Goal: Task Accomplishment & Management: Manage account settings

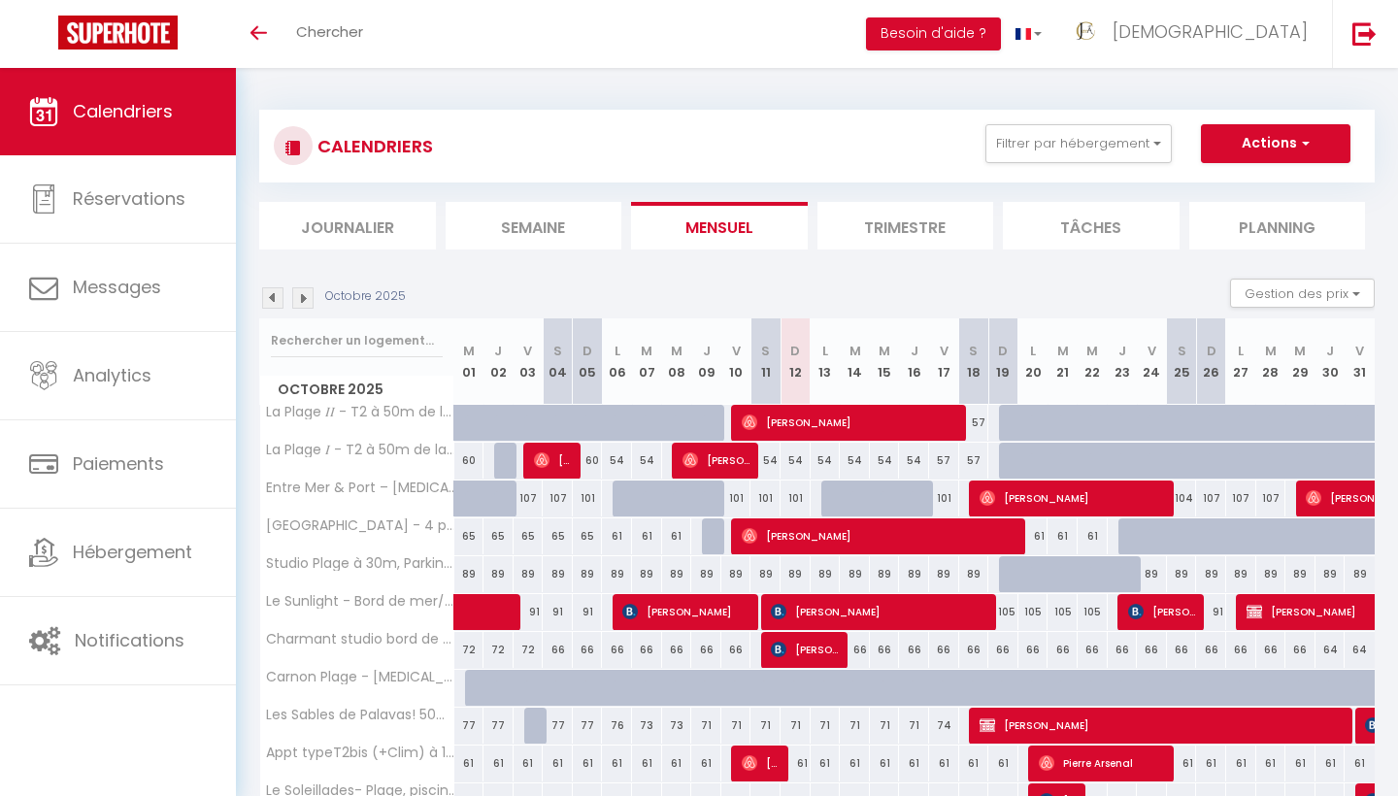
click at [306, 292] on img at bounding box center [302, 297] width 21 height 21
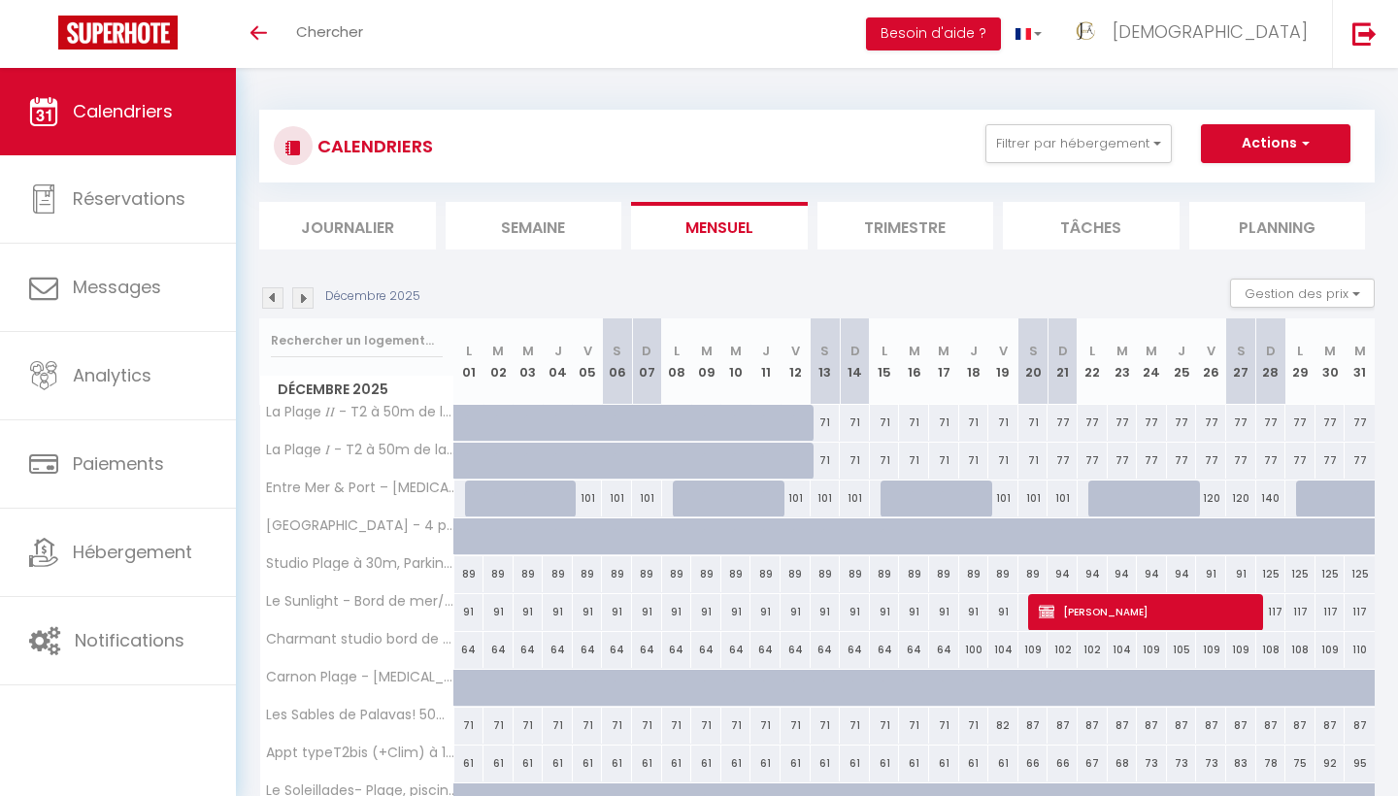
click at [306, 292] on img at bounding box center [302, 297] width 21 height 21
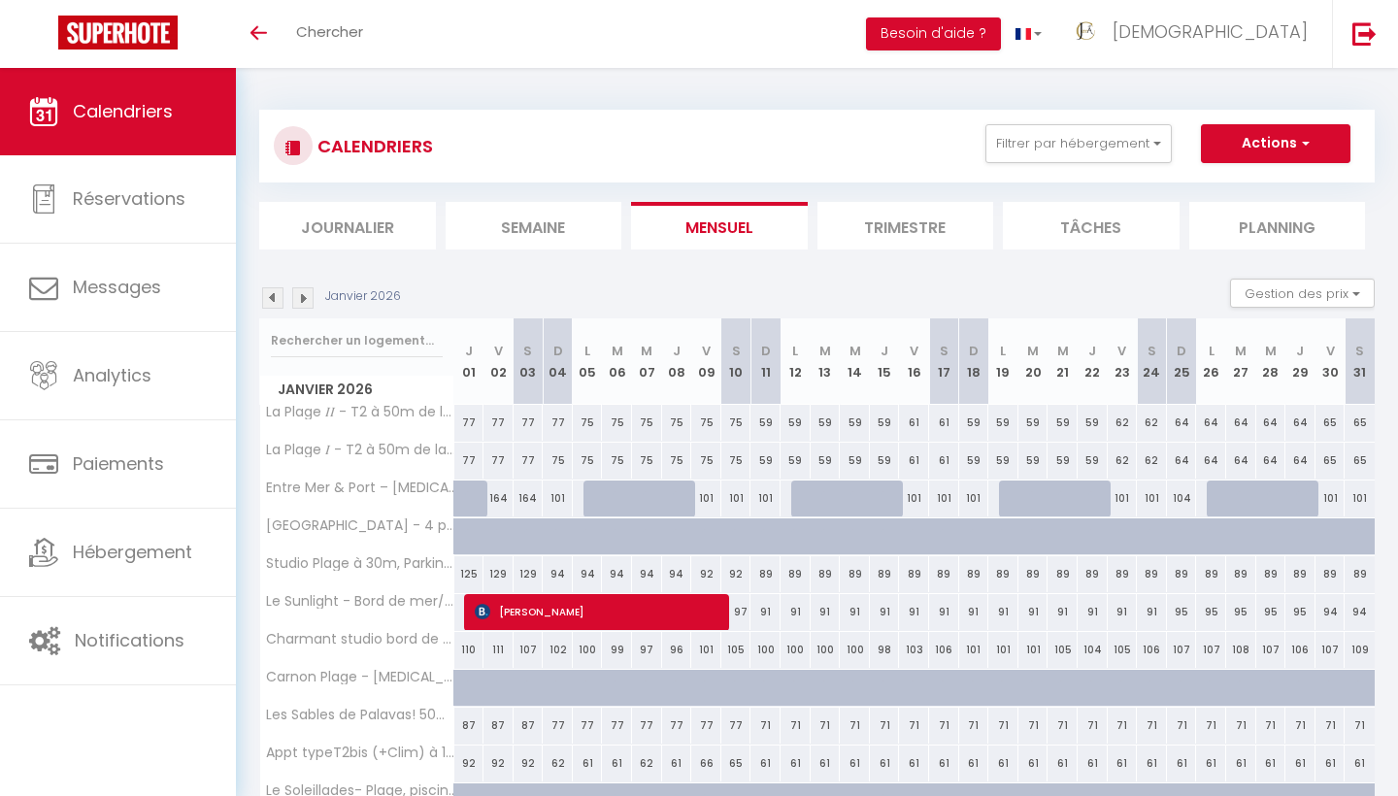
click at [306, 292] on img at bounding box center [302, 297] width 21 height 21
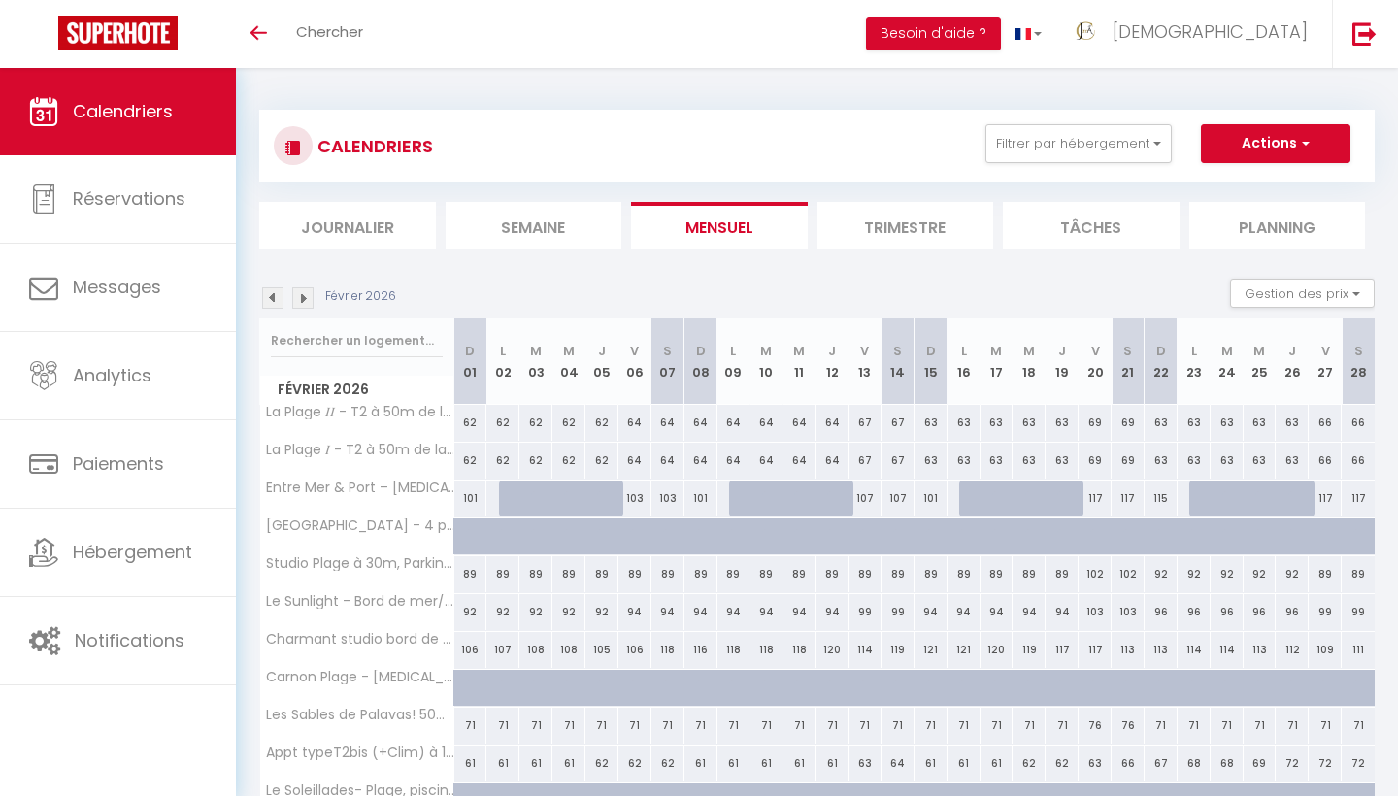
click at [274, 297] on img at bounding box center [272, 297] width 21 height 21
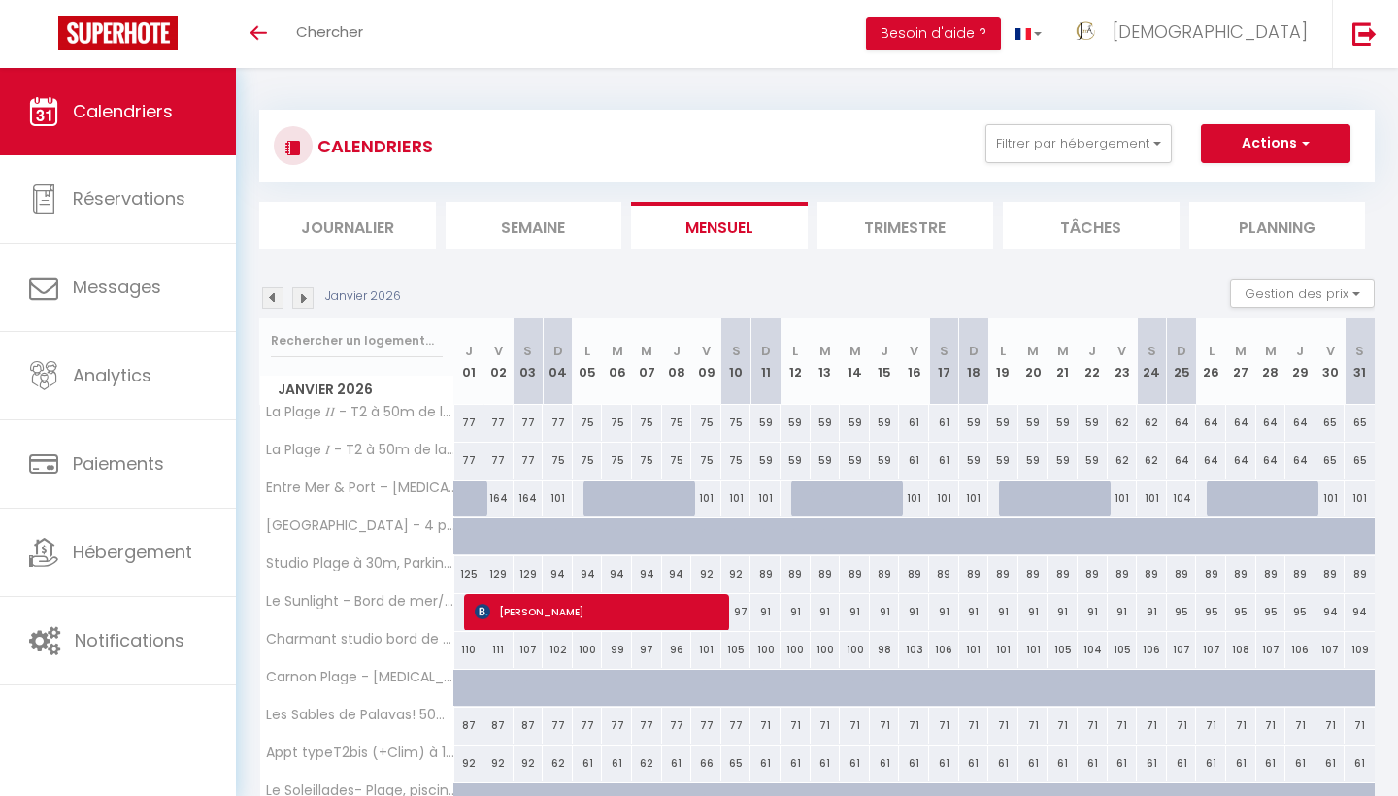
click at [274, 296] on img at bounding box center [272, 297] width 21 height 21
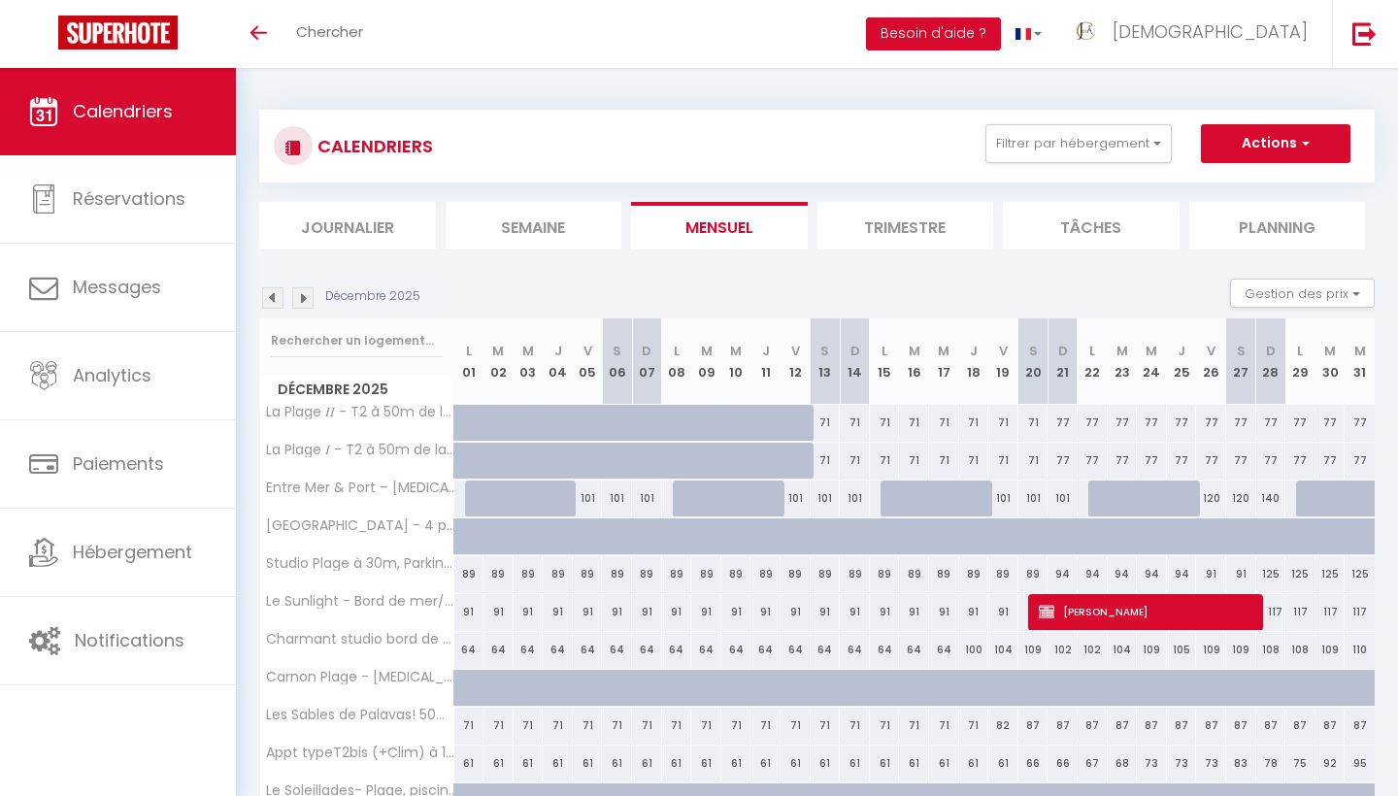
click at [975, 648] on div "100" at bounding box center [974, 650] width 30 height 36
type input "100"
type input "Jeu 18 Décembre 2025"
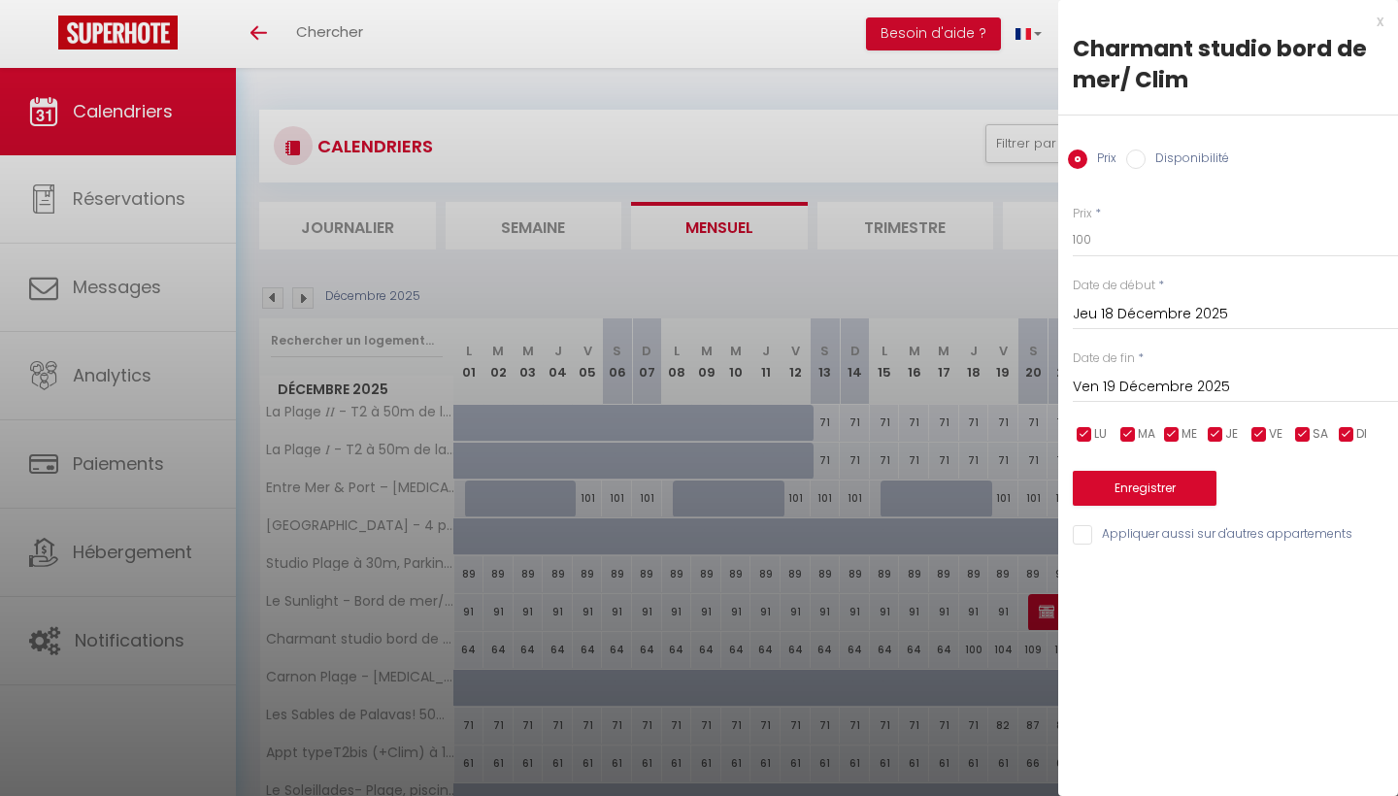
click at [1185, 388] on input "Ven 19 Décembre 2025" at bounding box center [1234, 387] width 325 height 25
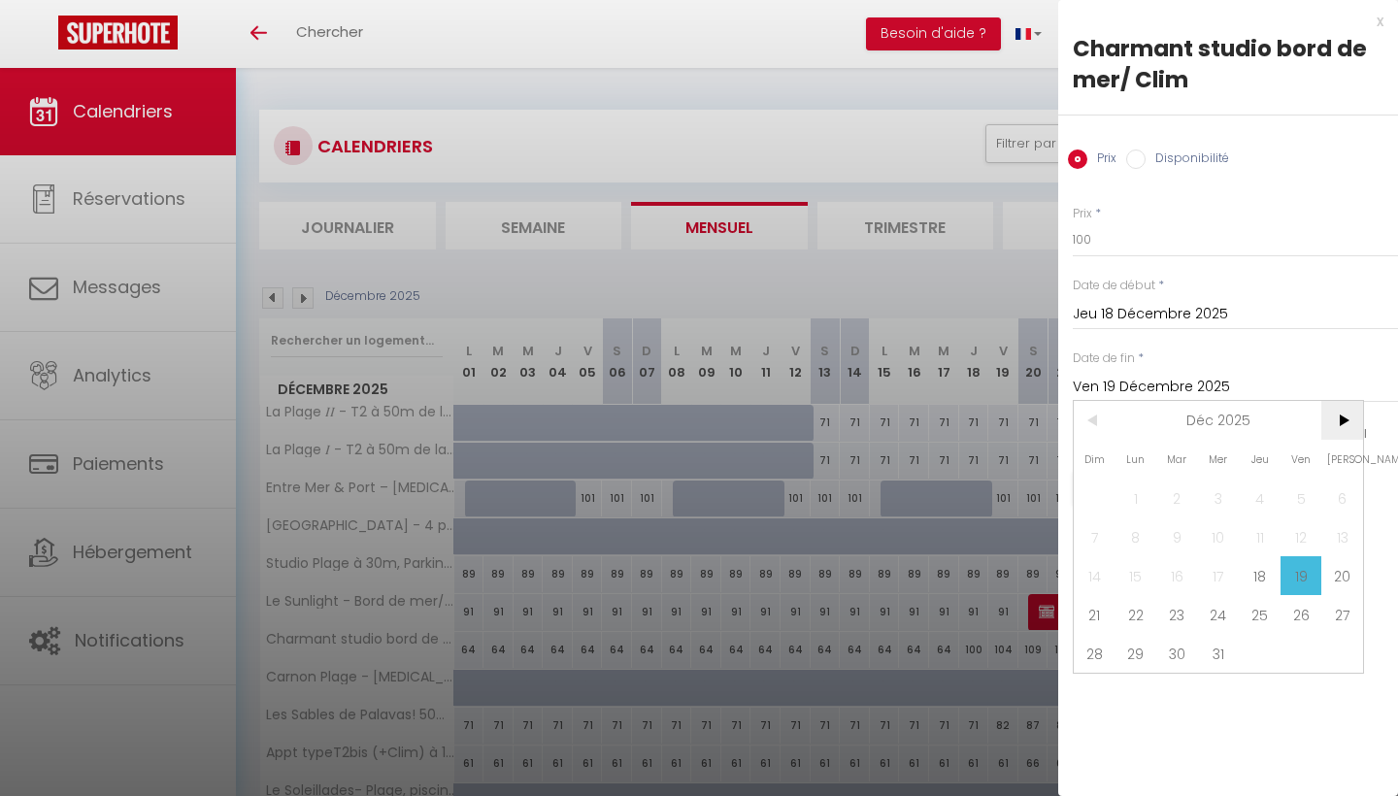
click at [1342, 424] on span ">" at bounding box center [1342, 420] width 42 height 39
click at [1342, 498] on span "3" at bounding box center [1342, 497] width 42 height 39
type input "[PERSON_NAME] 03 Janvier 2026"
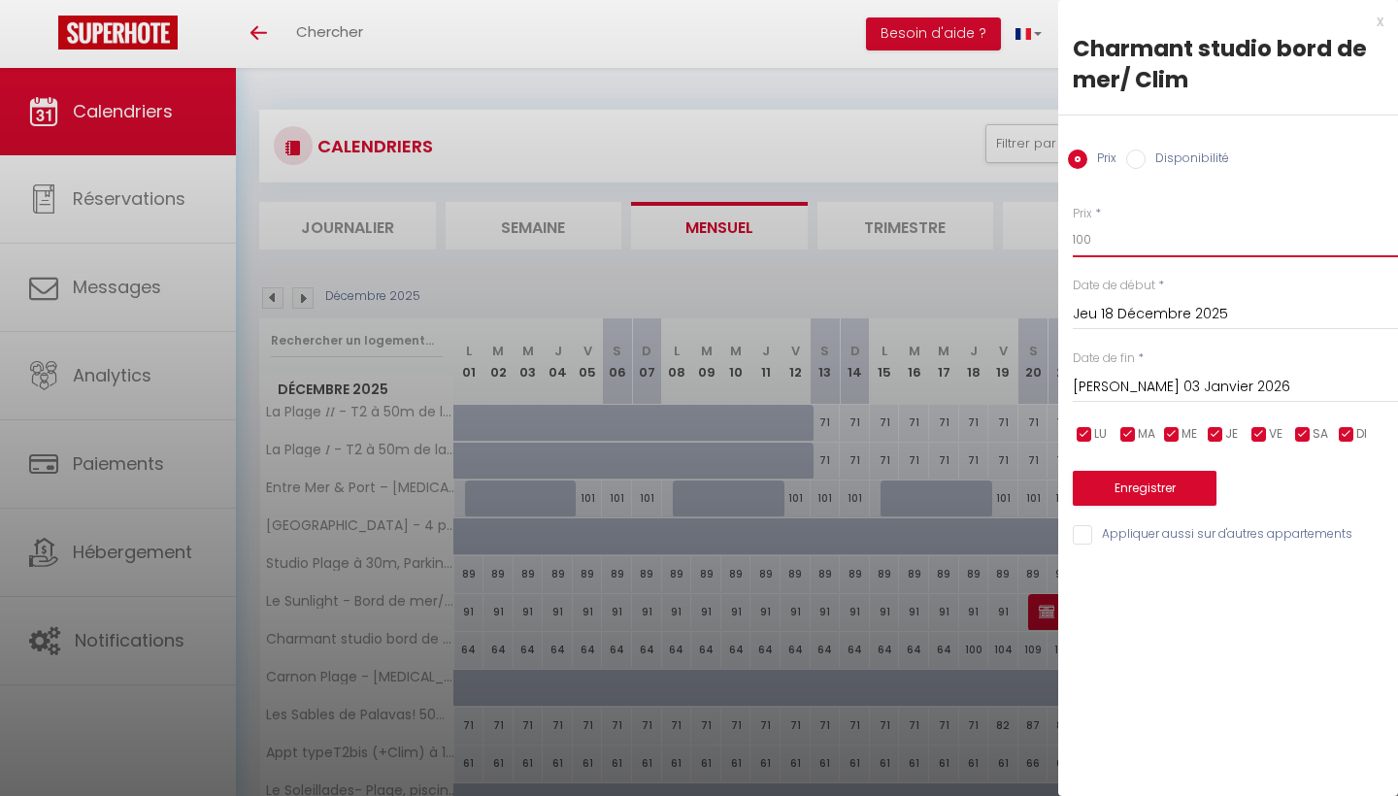
click at [1121, 248] on input "100" at bounding box center [1234, 239] width 325 height 35
type input "1"
type input "67"
click at [1160, 476] on button "Enregistrer" at bounding box center [1144, 488] width 144 height 35
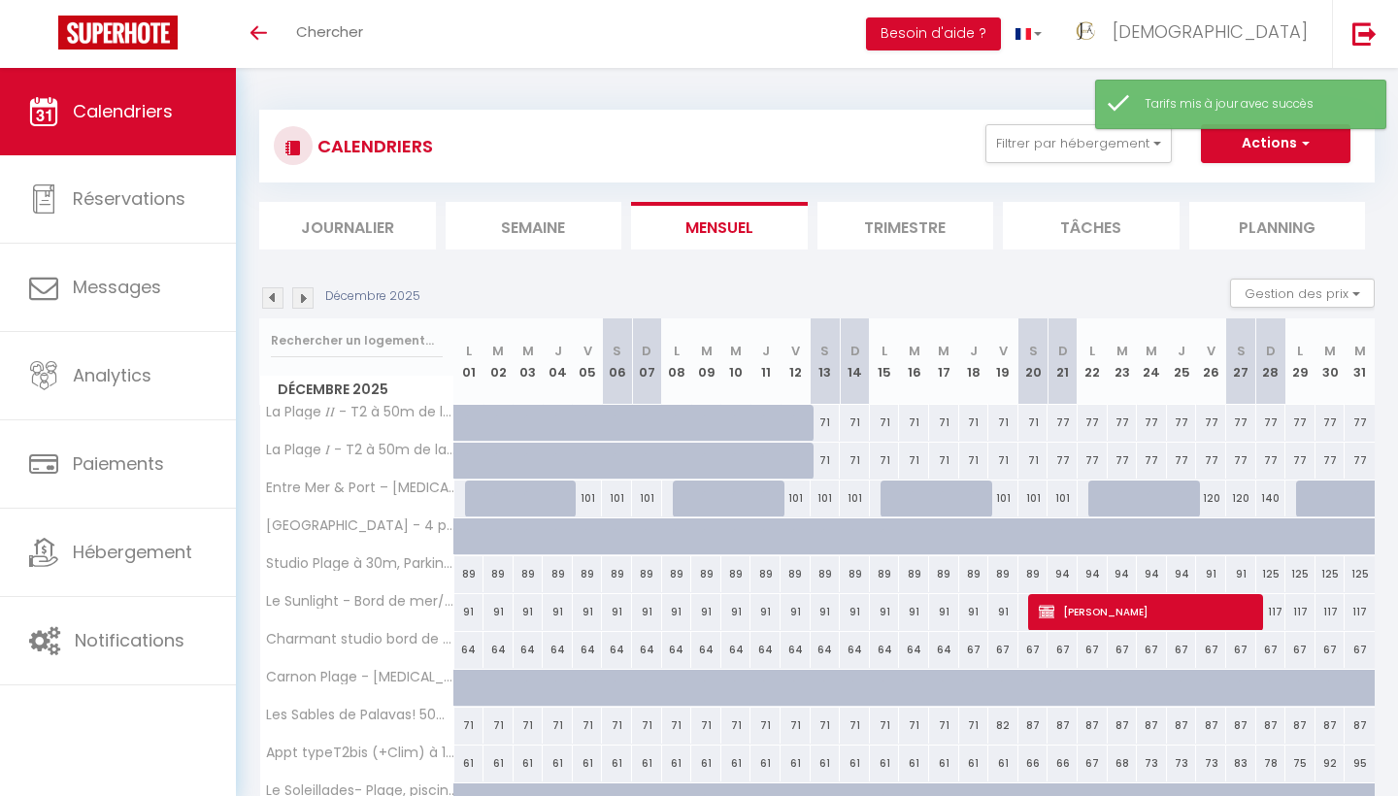
click at [307, 292] on img at bounding box center [302, 297] width 21 height 21
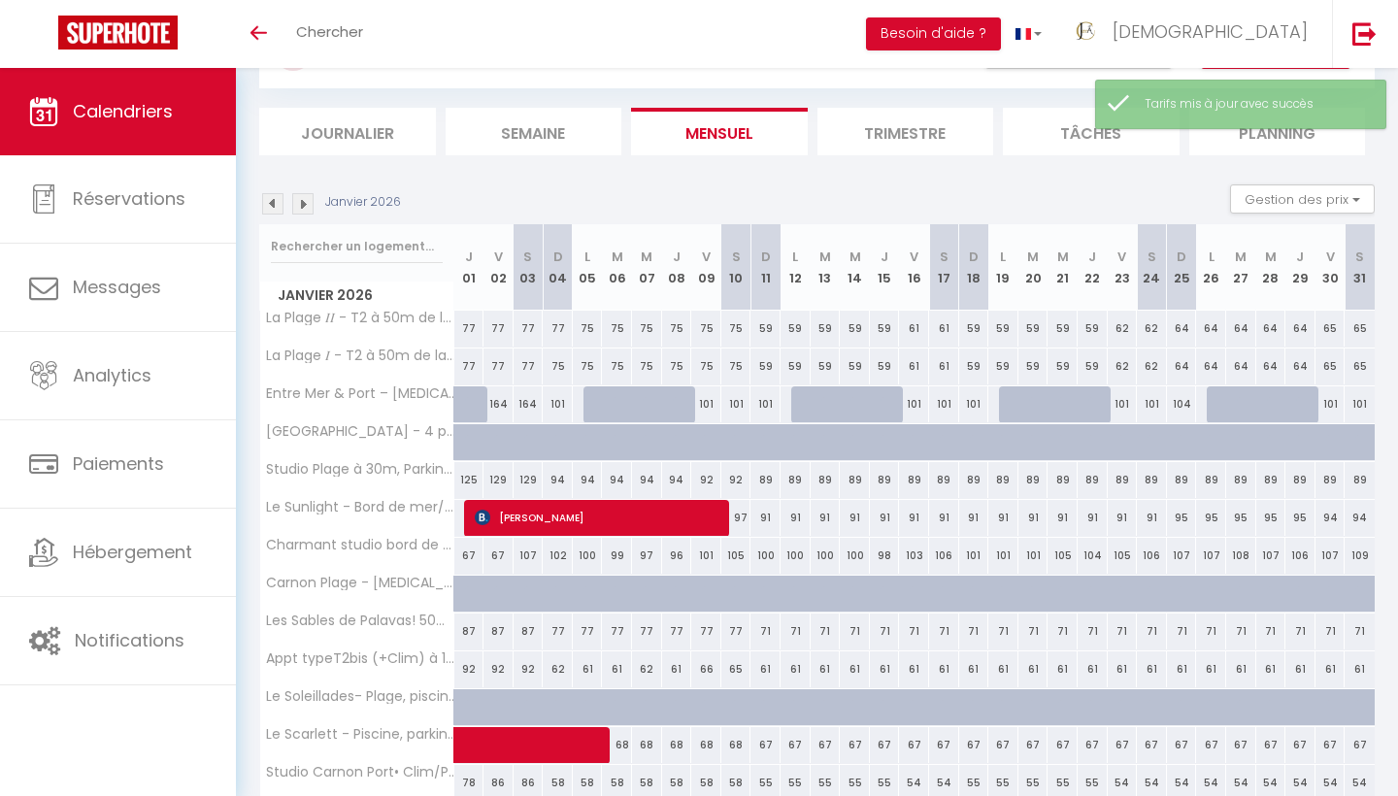
scroll to position [117, 0]
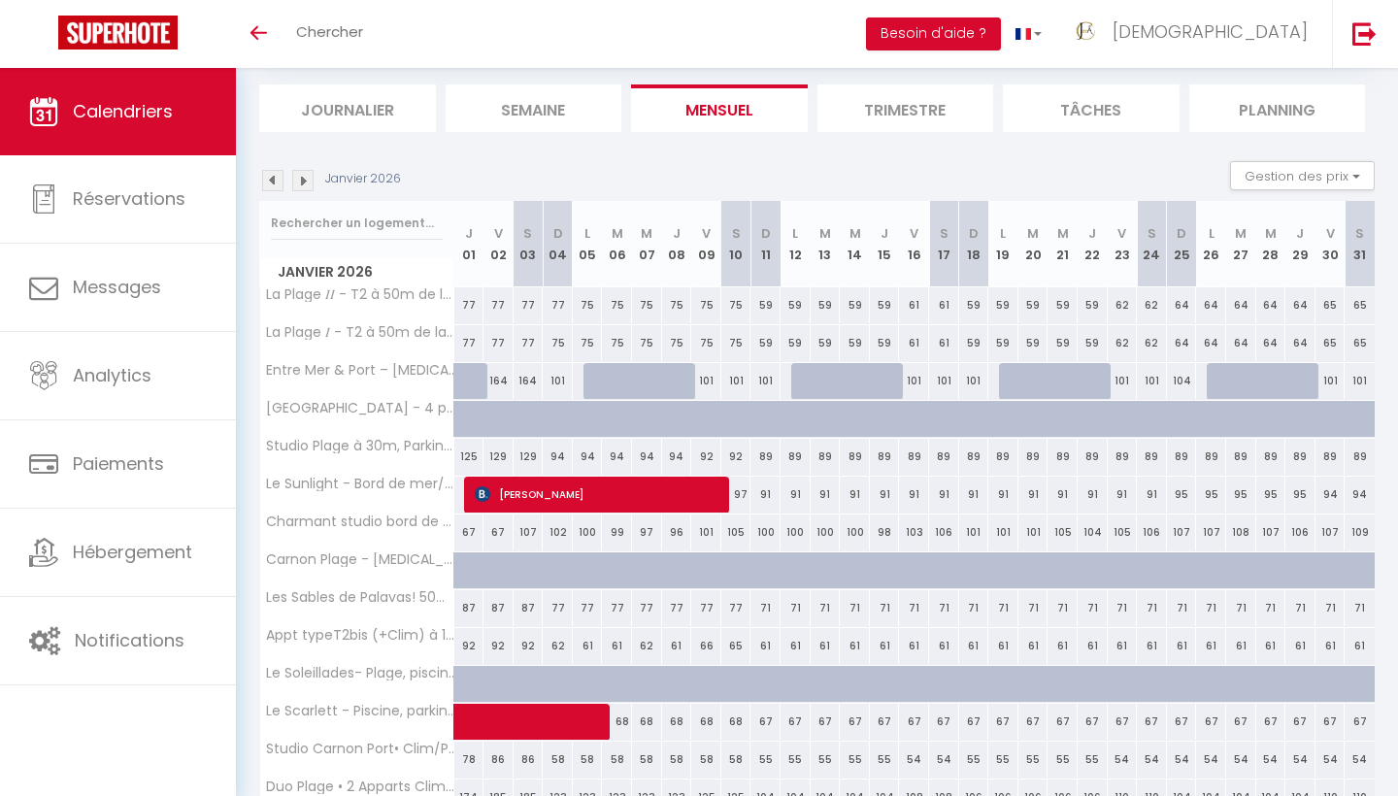
click at [526, 526] on div "107" at bounding box center [528, 532] width 30 height 36
type input "107"
type input "[PERSON_NAME] 03 Janvier 2026"
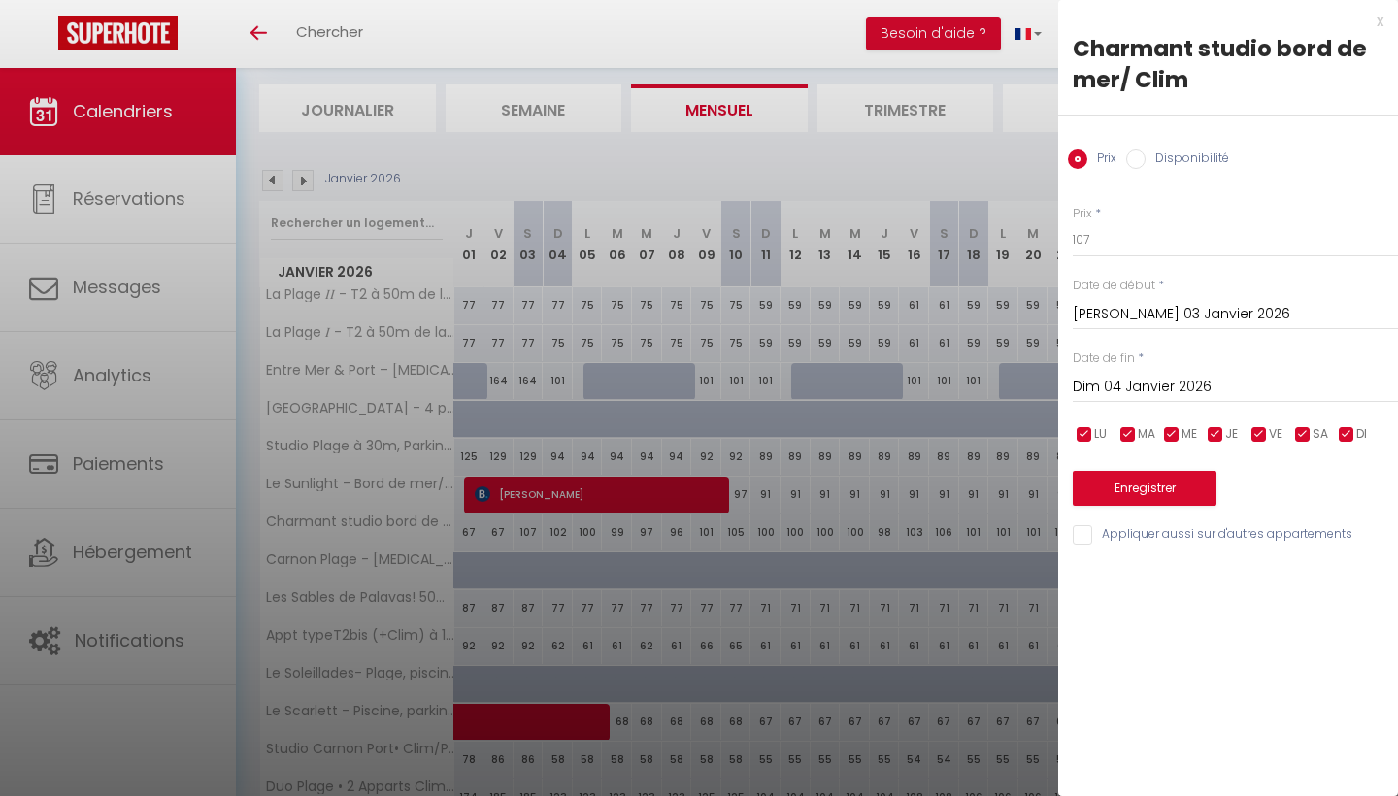
click at [1184, 387] on input "Dim 04 Janvier 2026" at bounding box center [1234, 387] width 325 height 25
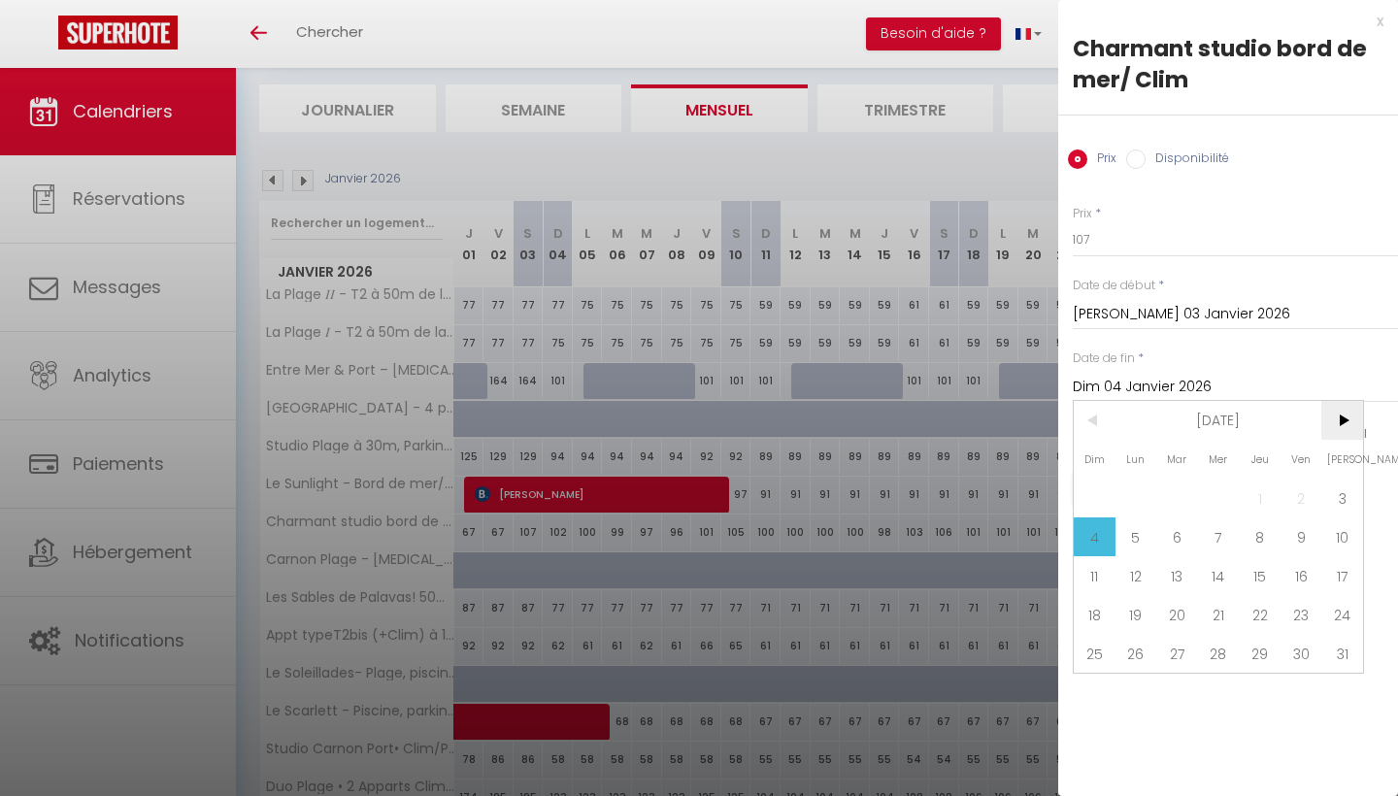
click at [1353, 424] on span ">" at bounding box center [1342, 420] width 42 height 39
click at [1344, 618] on span "28" at bounding box center [1342, 614] width 42 height 39
type input "[PERSON_NAME] 28 Février 2026"
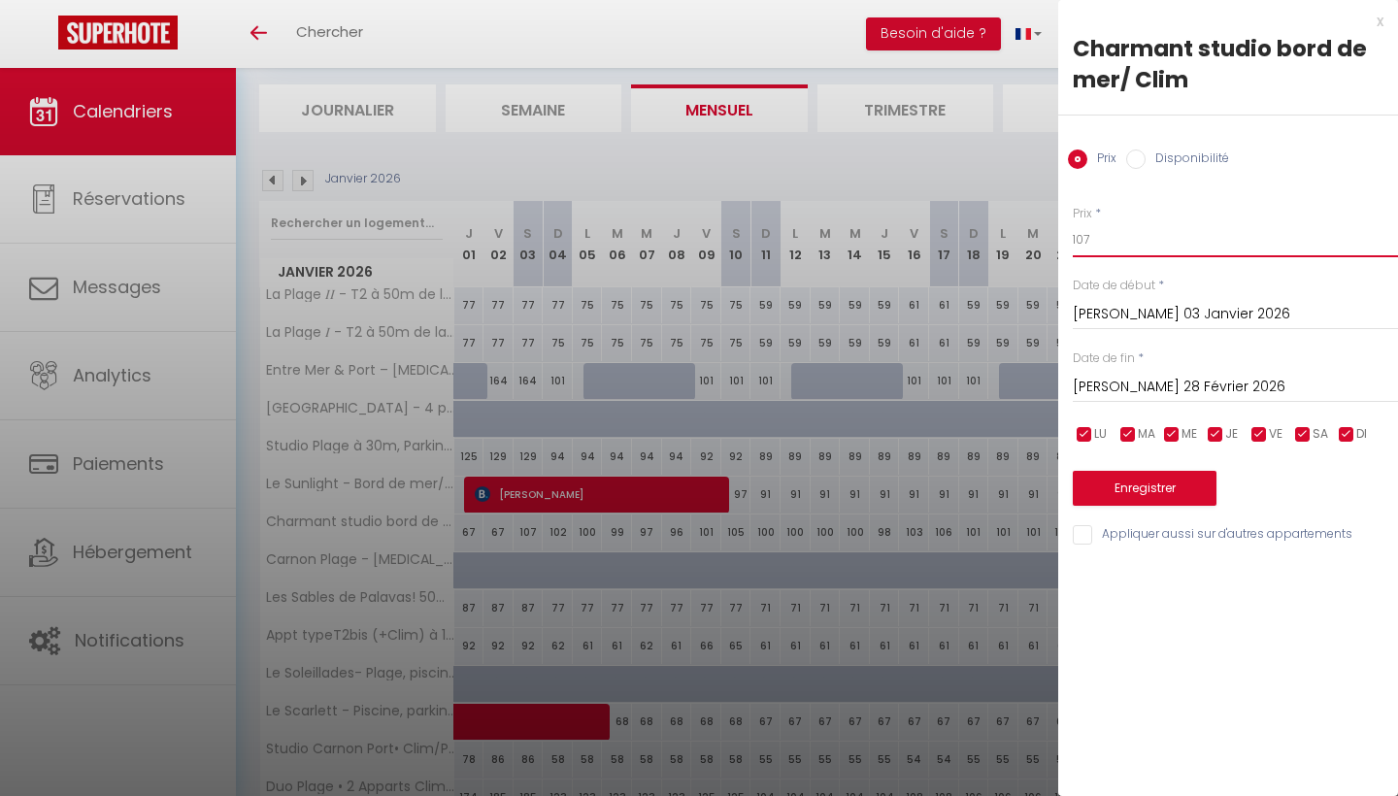
drag, startPoint x: 1136, startPoint y: 232, endPoint x: 1022, endPoint y: 245, distance: 115.2
click at [1022, 243] on body "🟢 Des questions ou besoin d'assistance pour la migration AirBnB? Prenez rdv >>>…" at bounding box center [699, 424] width 1398 height 947
type input "66"
click at [1143, 483] on button "Enregistrer" at bounding box center [1144, 488] width 144 height 35
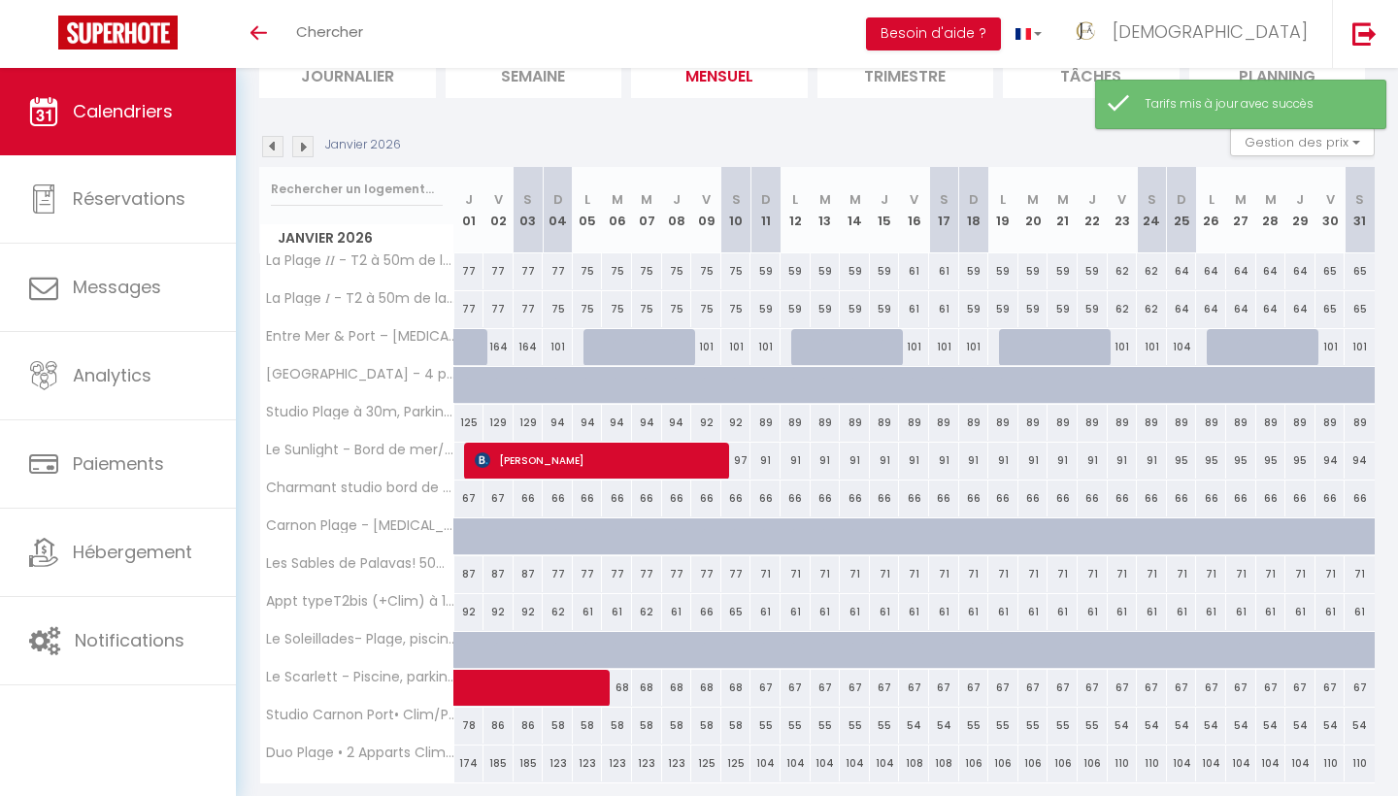
scroll to position [150, 0]
click at [302, 148] on img at bounding box center [302, 147] width 21 height 21
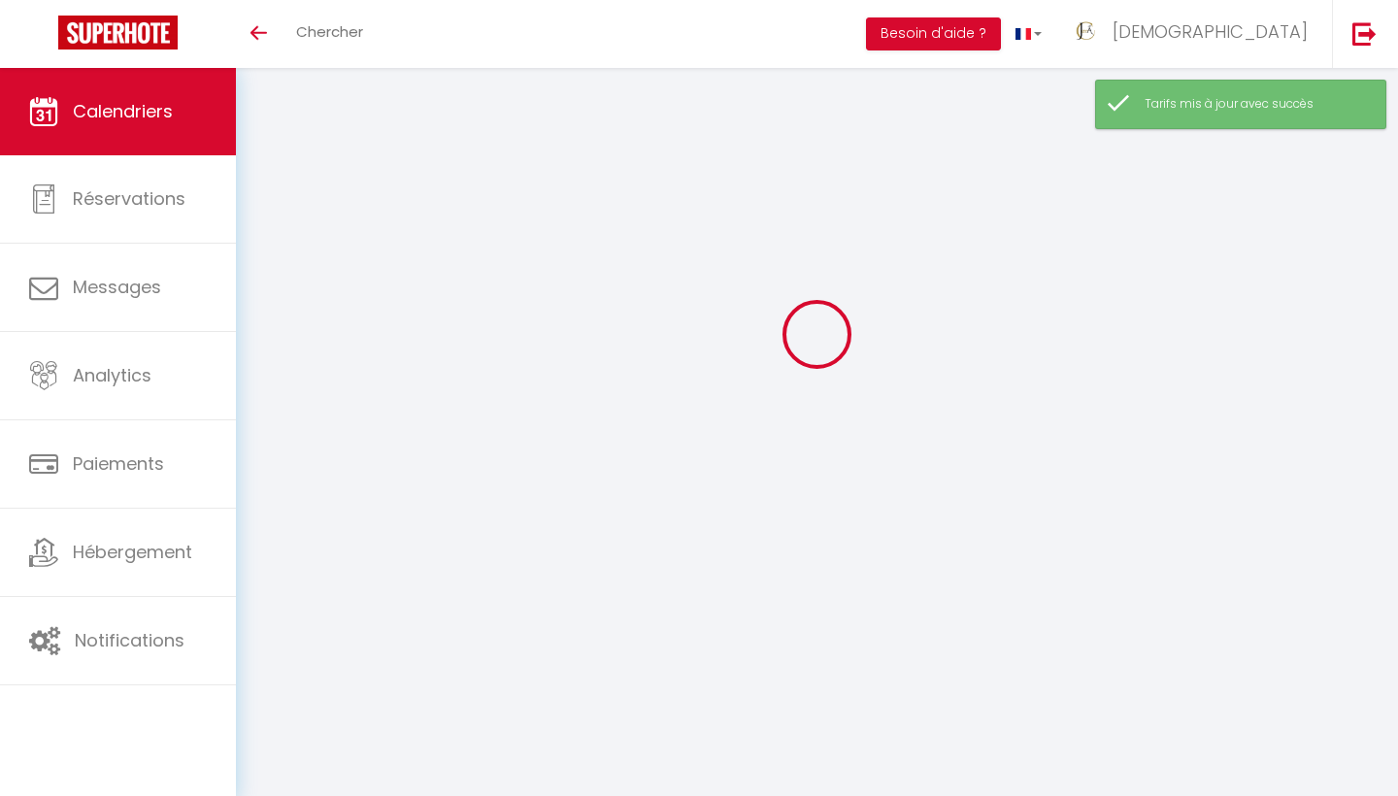
scroll to position [68, 0]
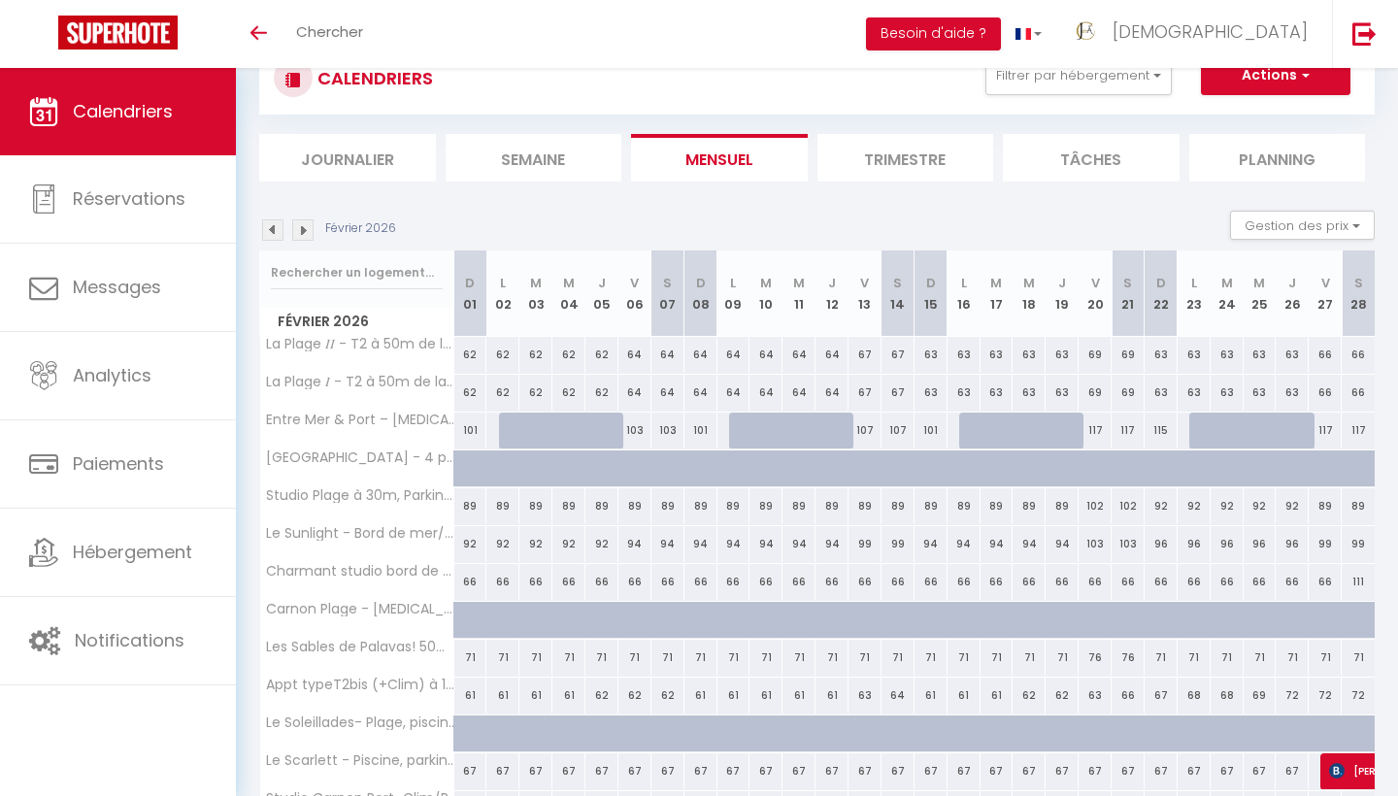
click at [1358, 580] on div "111" at bounding box center [1357, 582] width 33 height 36
type input "111"
type input "[PERSON_NAME] 28 Février 2026"
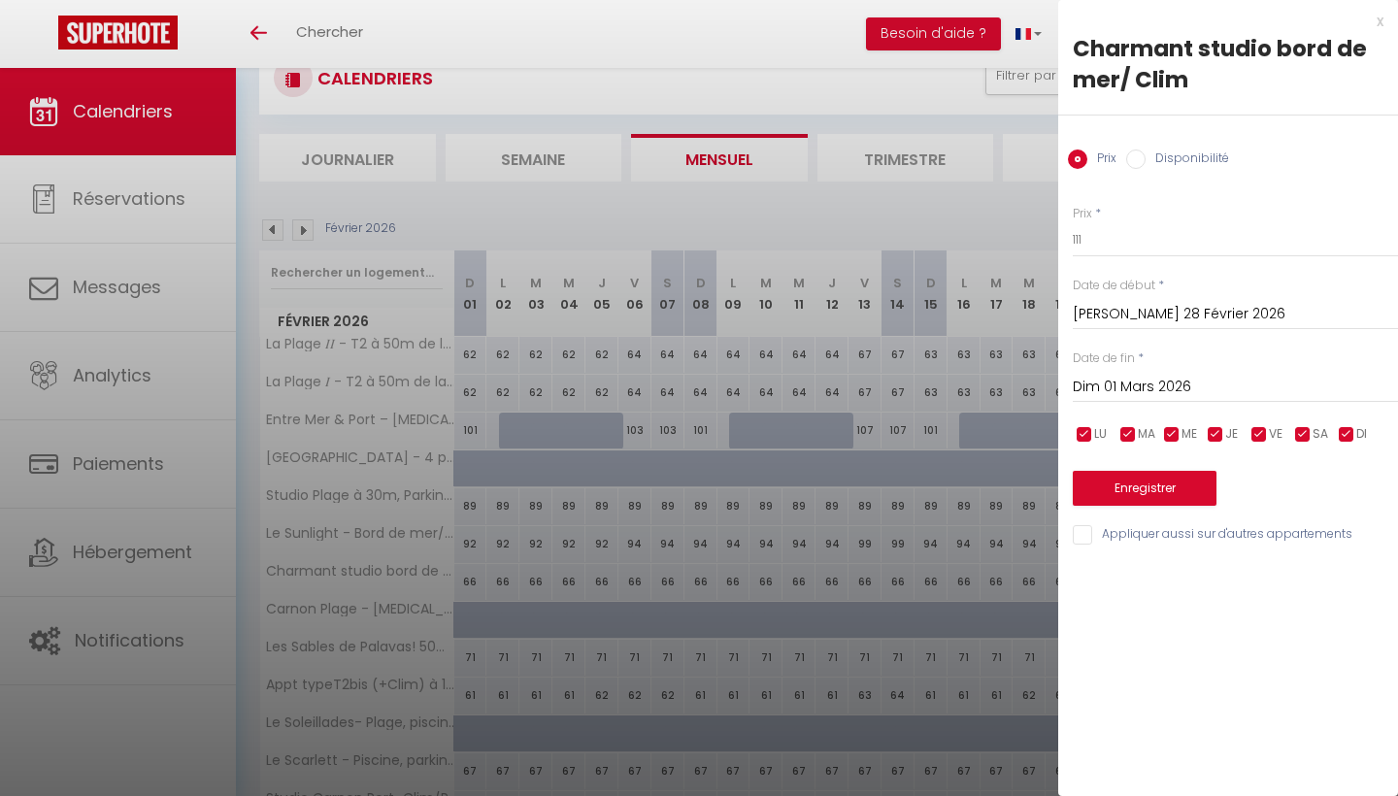
click at [1147, 380] on input "Dim 01 Mars 2026" at bounding box center [1234, 387] width 325 height 25
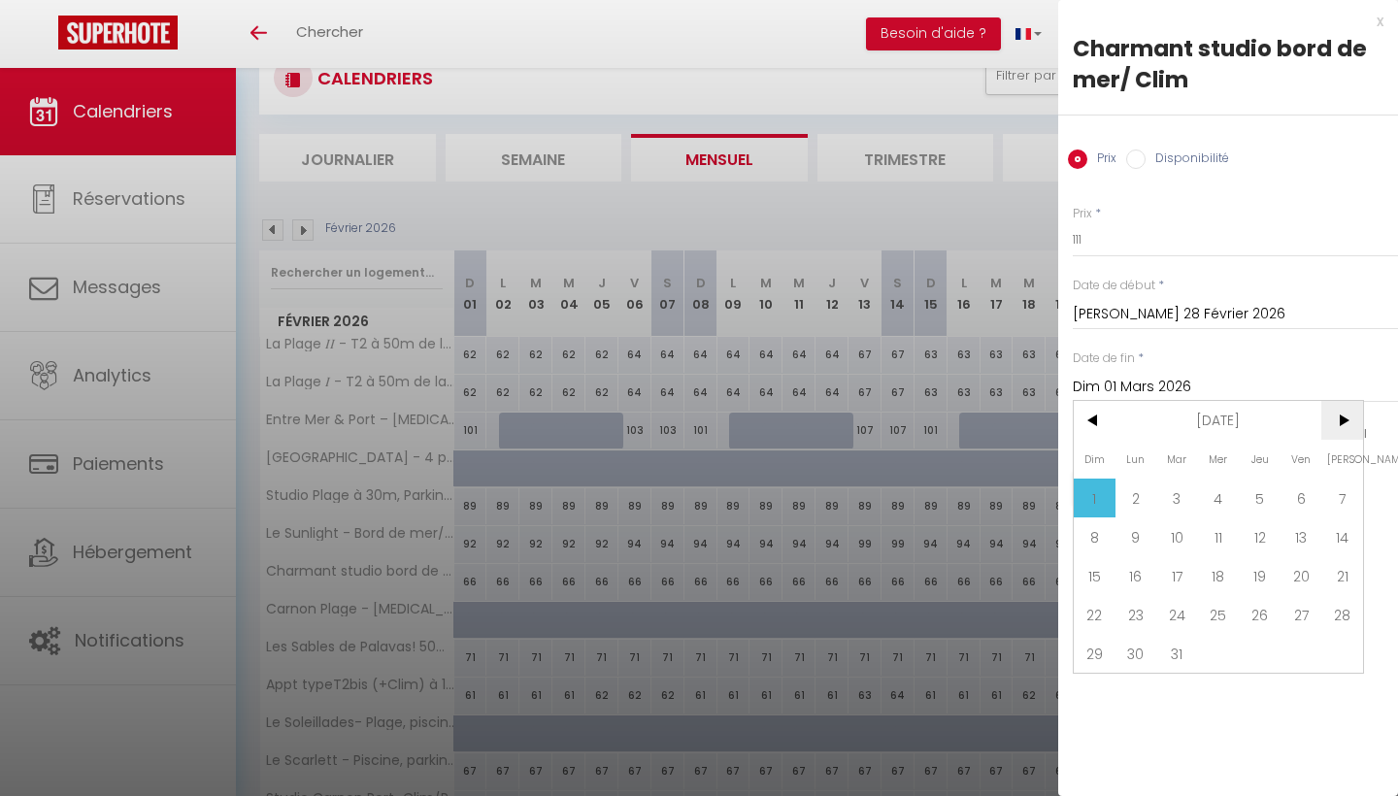
click at [1345, 420] on span ">" at bounding box center [1342, 420] width 42 height 39
click at [1352, 615] on span "25" at bounding box center [1342, 614] width 42 height 39
type input "[PERSON_NAME] 25 Avril 2026"
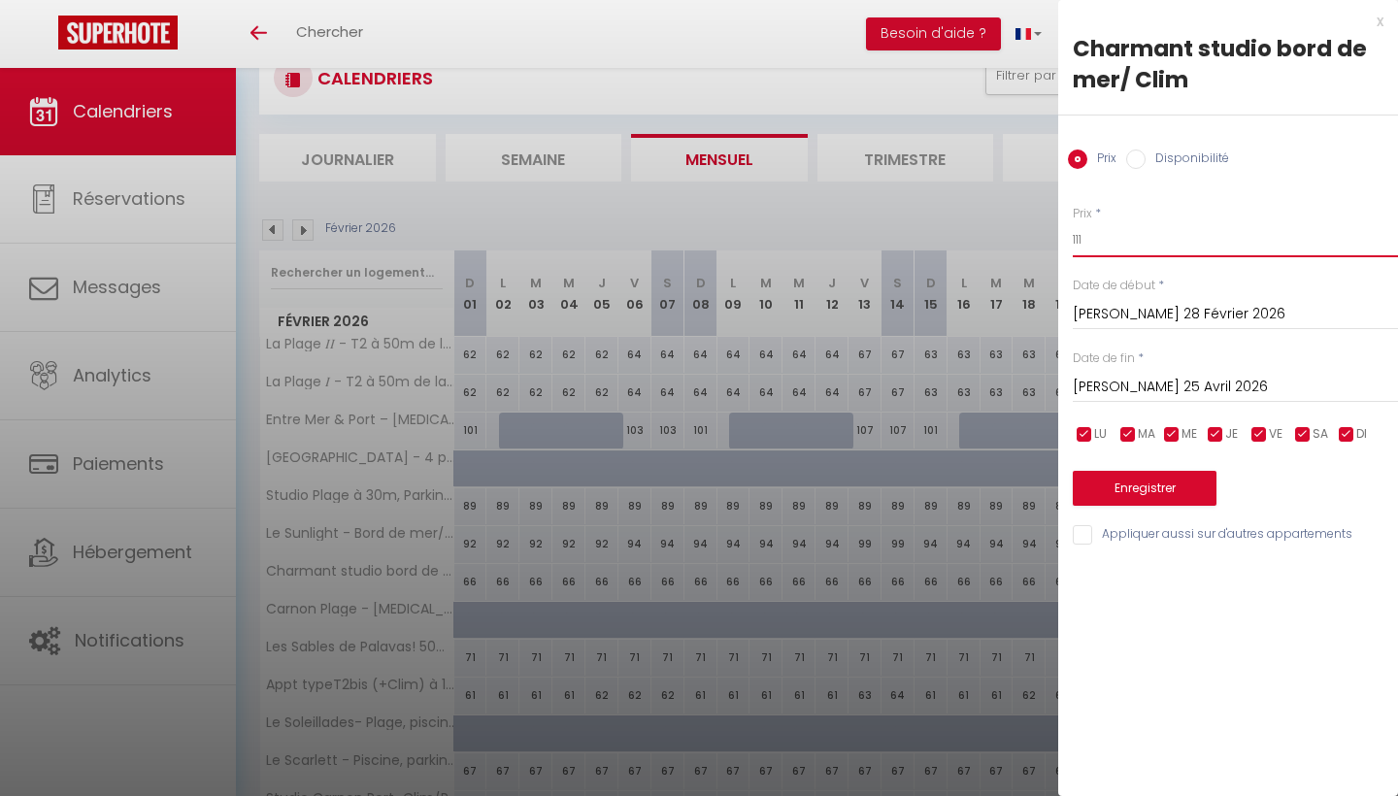
click at [1103, 238] on input "111" at bounding box center [1234, 239] width 325 height 35
type input "1"
type input "69"
click at [1144, 484] on button "Enregistrer" at bounding box center [1144, 488] width 144 height 35
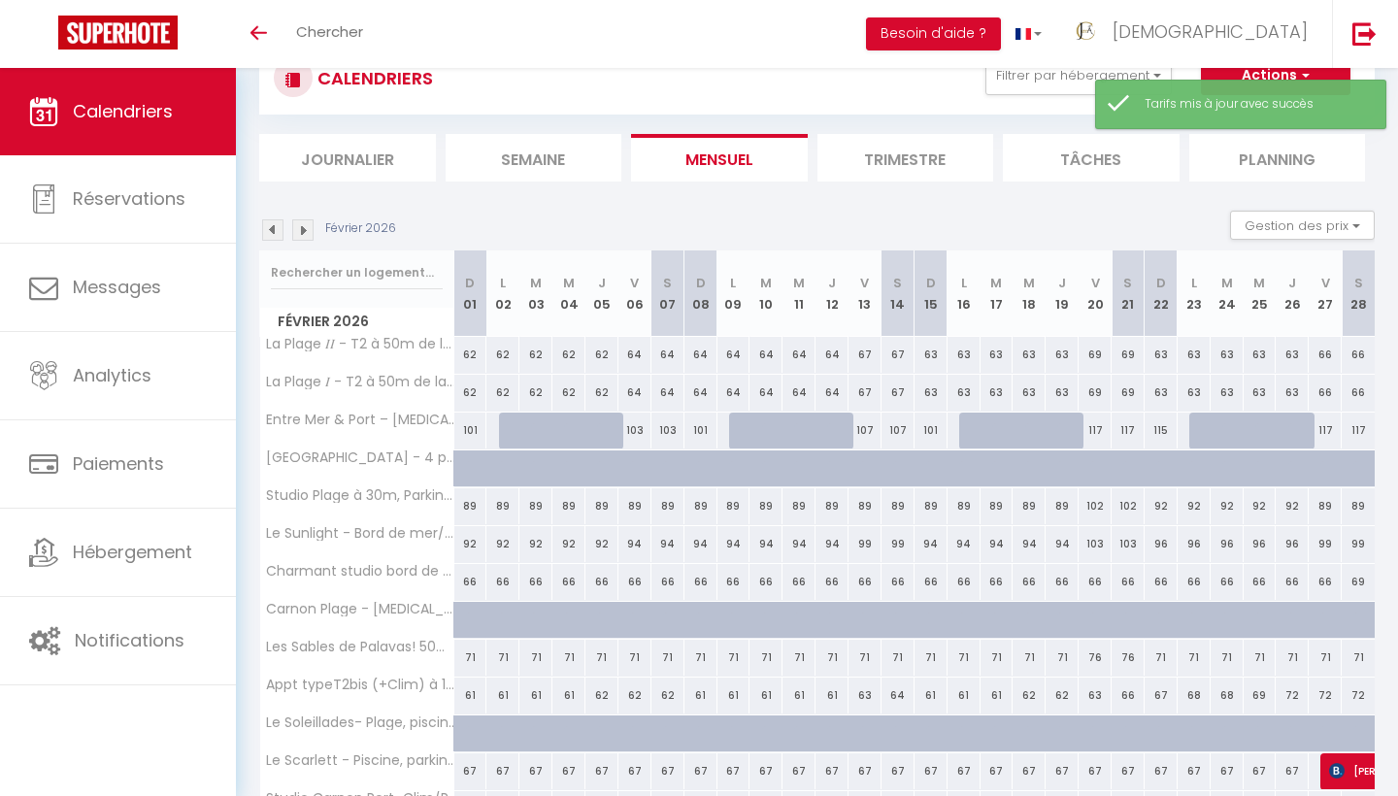
click at [309, 230] on img at bounding box center [302, 229] width 21 height 21
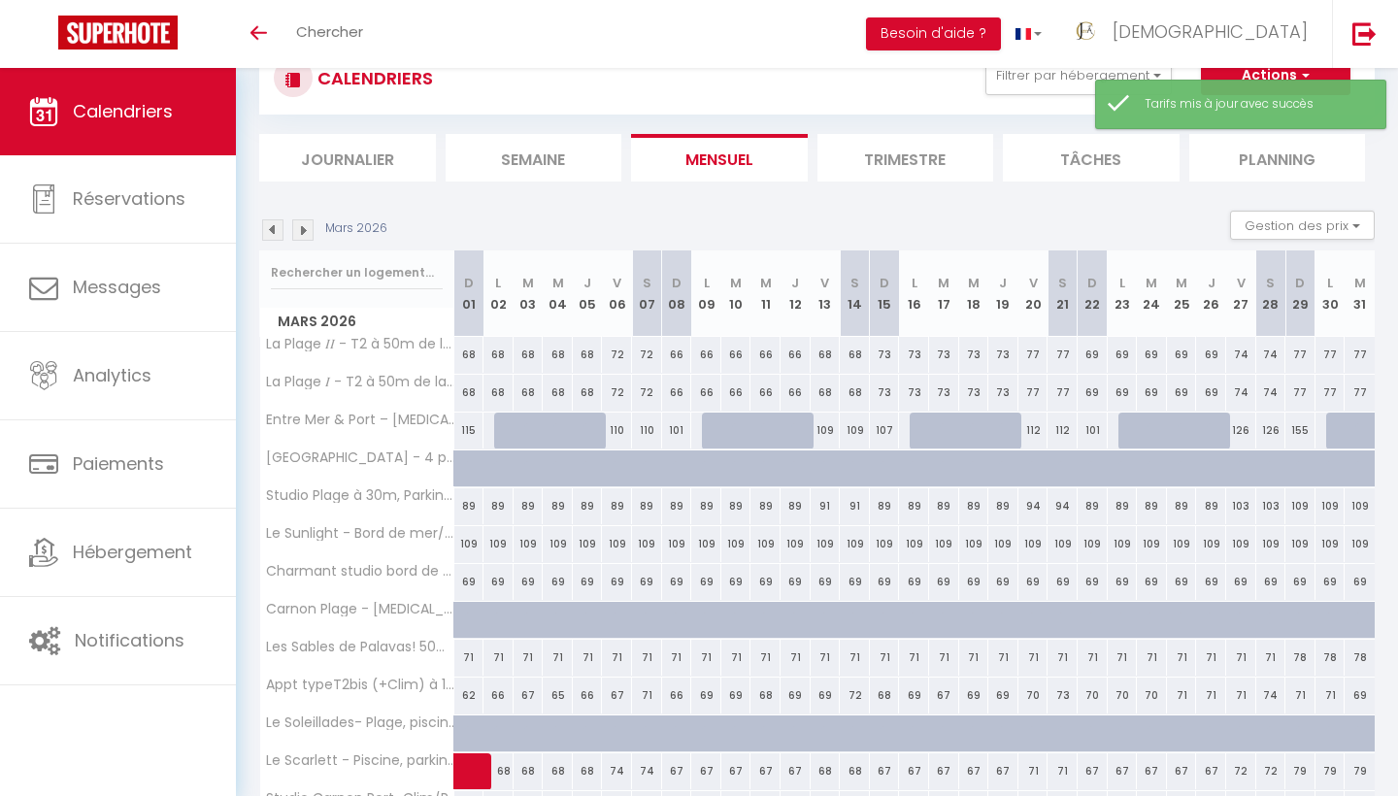
click at [309, 230] on img at bounding box center [302, 229] width 21 height 21
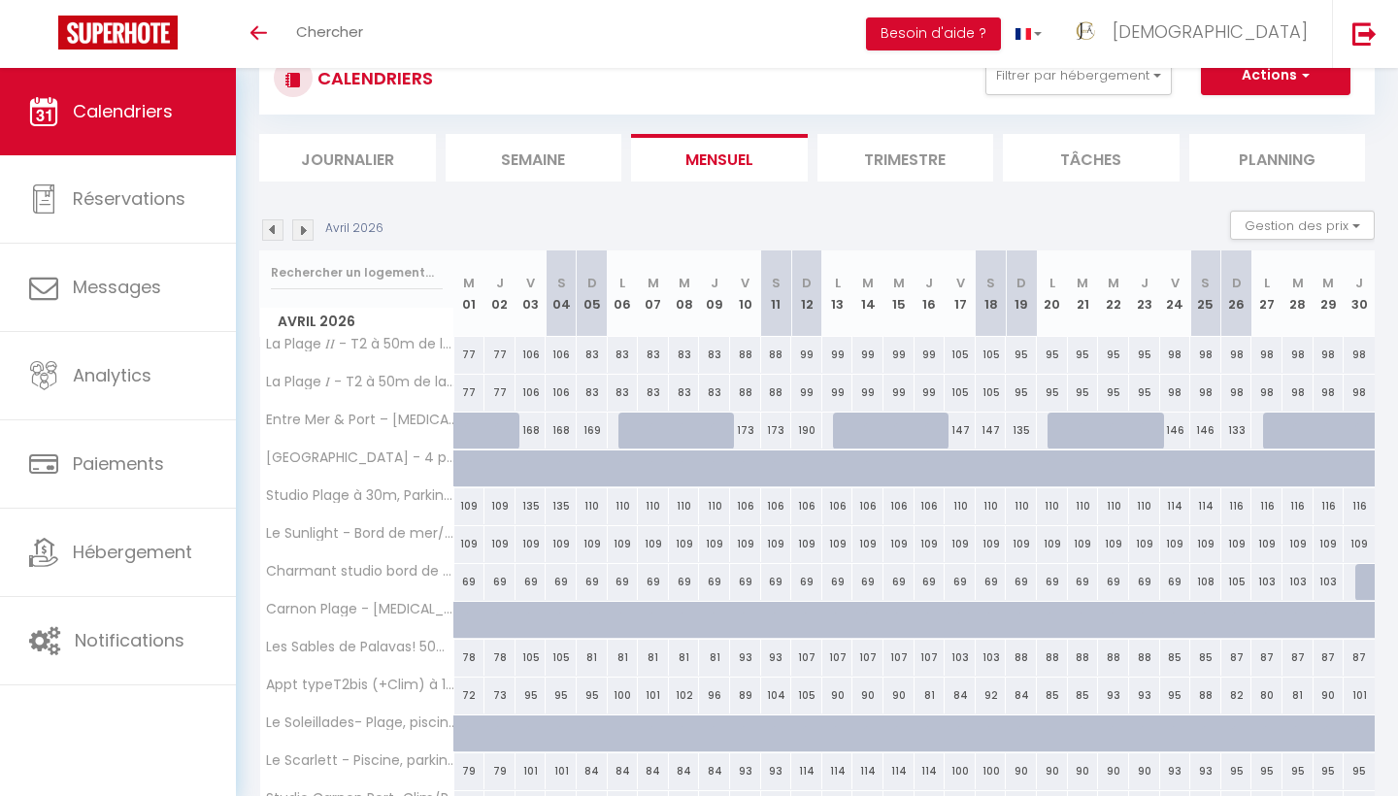
click at [1206, 580] on div "108" at bounding box center [1205, 582] width 31 height 36
type input "108"
type input "[PERSON_NAME] 25 Avril 2026"
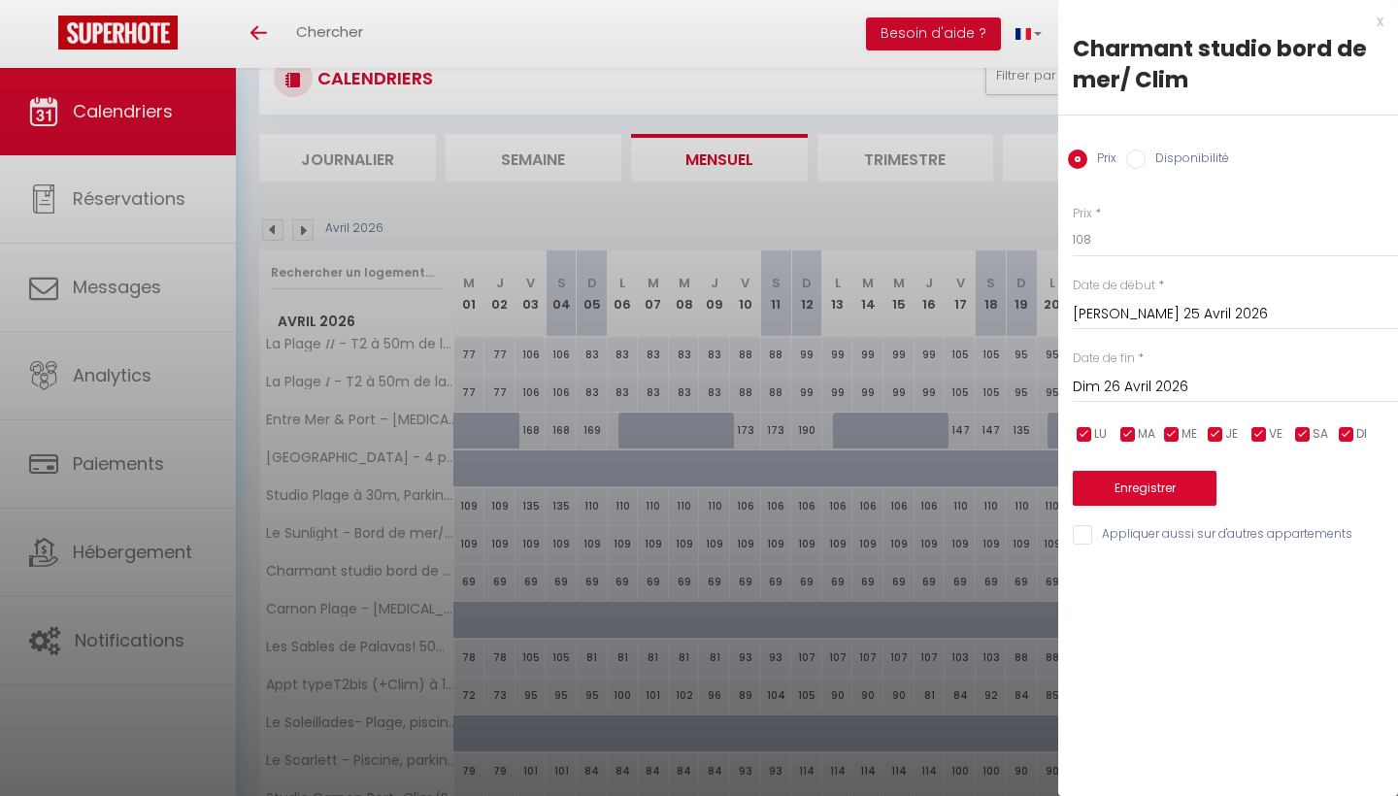
click at [1167, 388] on input "Dim 26 Avril 2026" at bounding box center [1234, 387] width 325 height 25
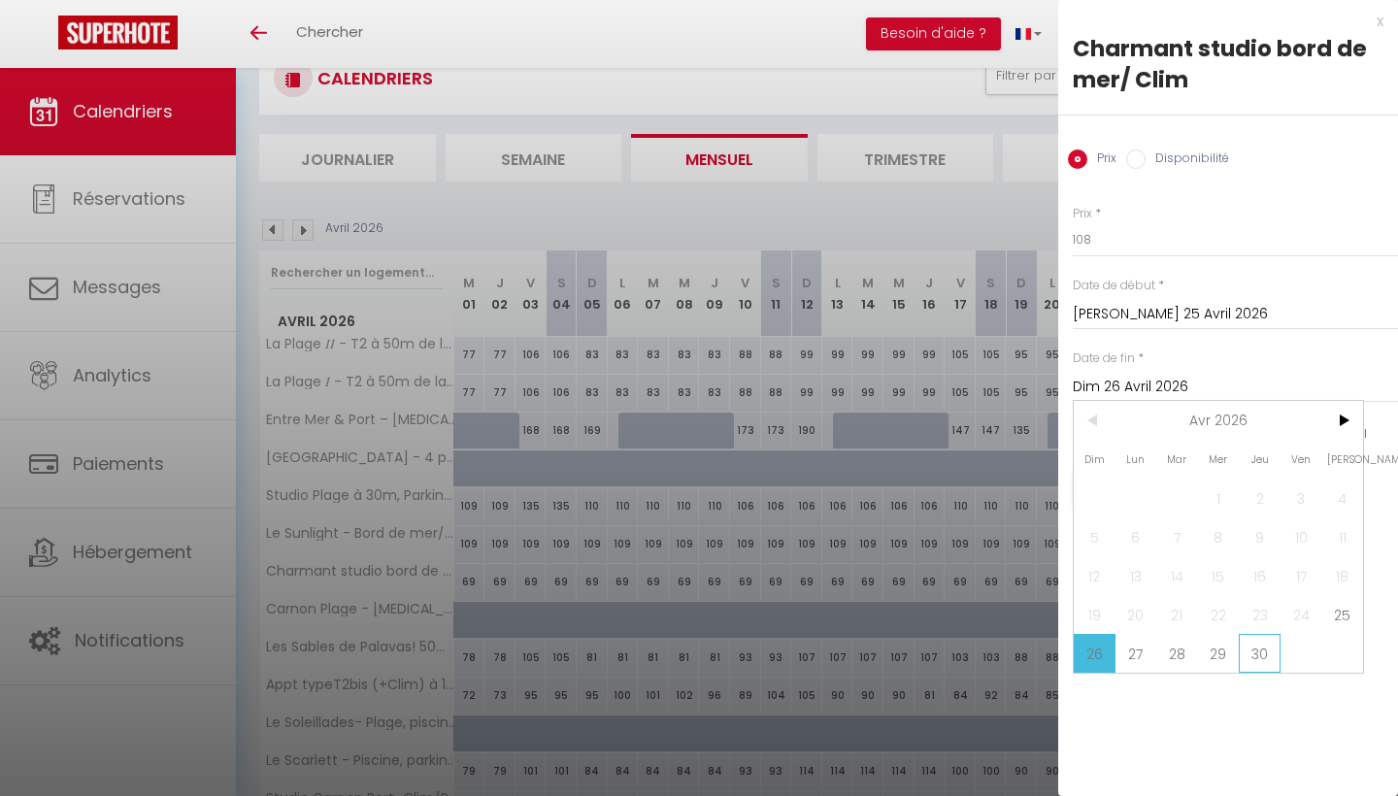
click at [1267, 661] on span "30" at bounding box center [1259, 653] width 42 height 39
type input "Jeu 30 Avril 2026"
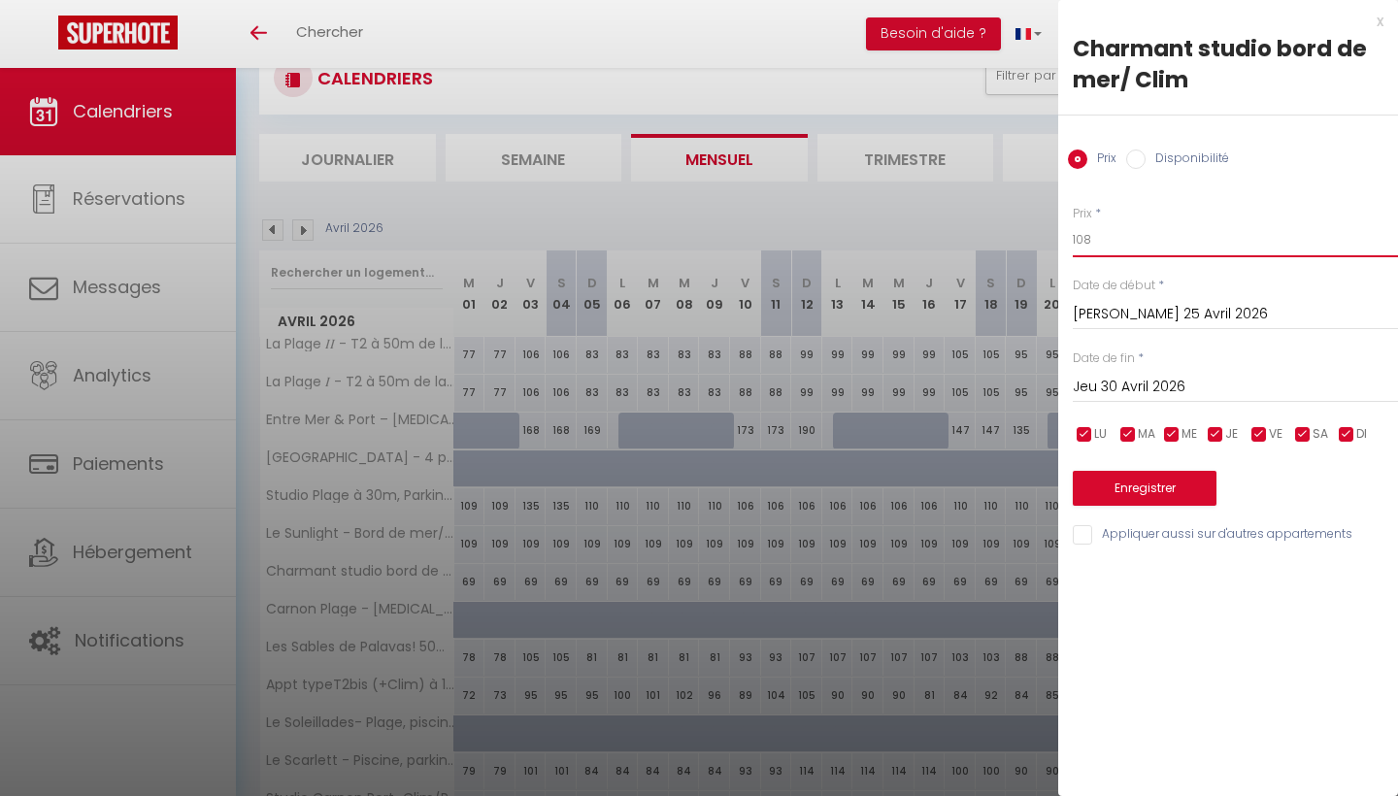
drag, startPoint x: 1138, startPoint y: 231, endPoint x: 1006, endPoint y: 260, distance: 135.2
click at [1006, 260] on body "🟢 Des questions ou besoin d'assistance pour la migration AirBnB? Prenez rdv >>>…" at bounding box center [699, 473] width 1398 height 947
type input "1"
type input "69"
click at [1097, 478] on button "Enregistrer" at bounding box center [1144, 488] width 144 height 35
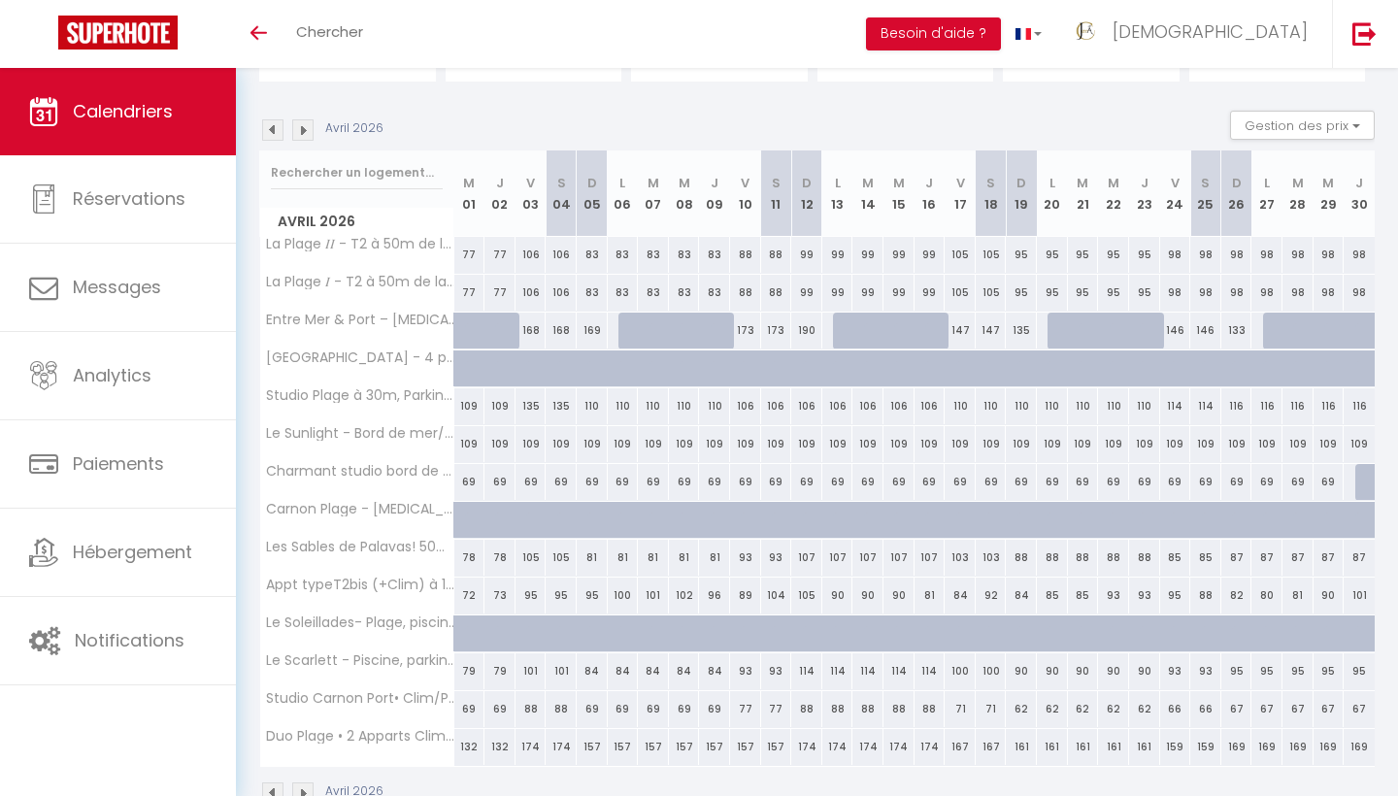
scroll to position [170, 0]
click at [277, 129] on img at bounding box center [272, 127] width 21 height 21
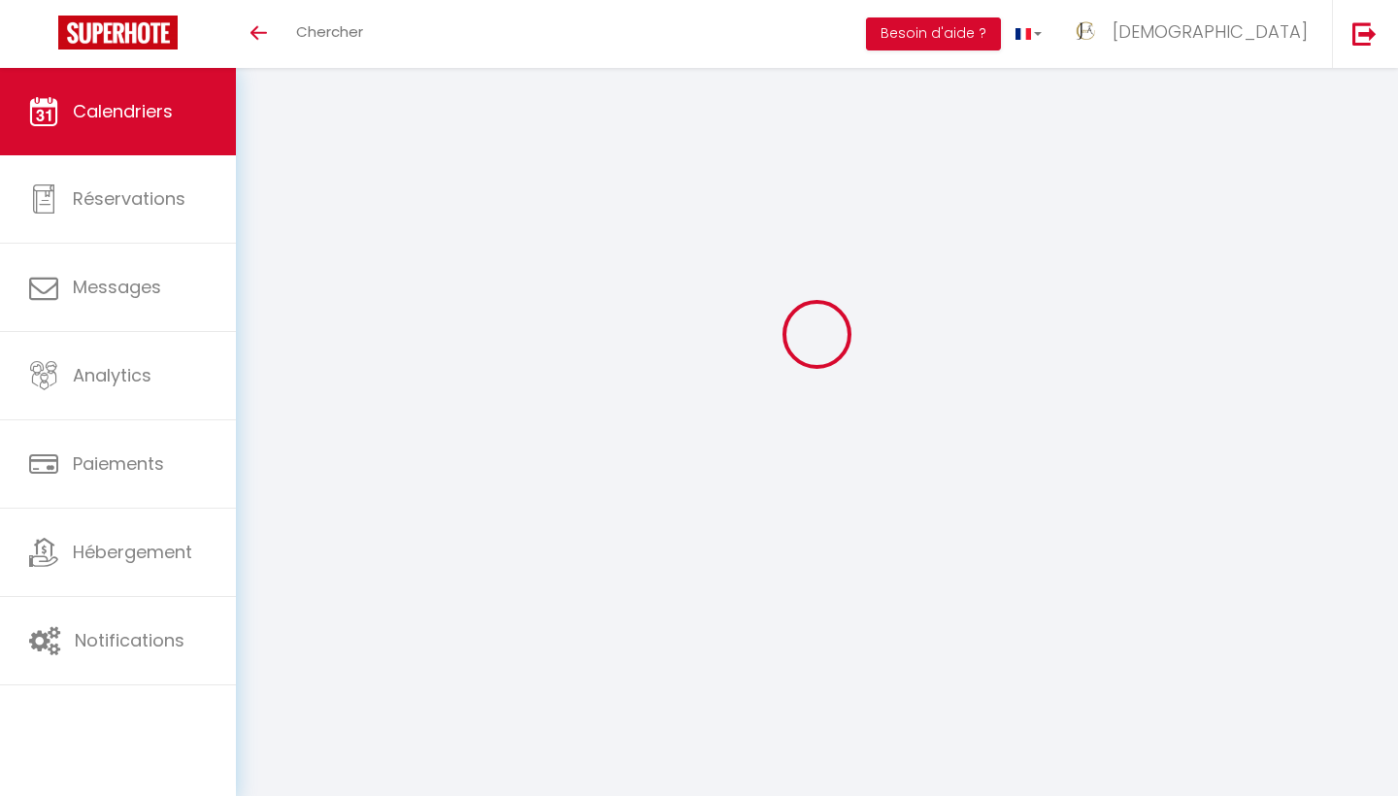
scroll to position [68, 0]
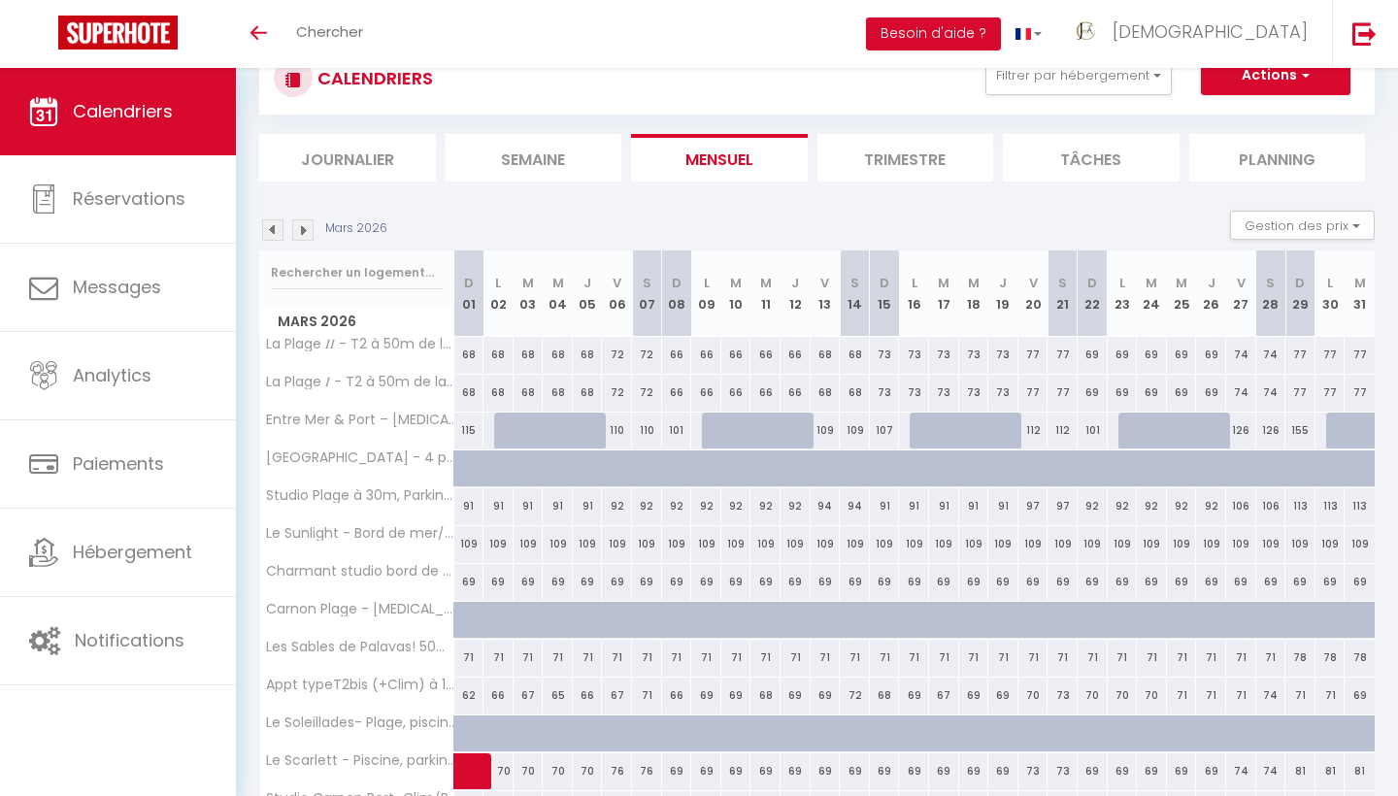
click at [277, 129] on div "CALENDRIERS Filtrer par hébergement Tous La Plage 𝐼𝐼 - T2 à 50m de la Plage, Cl…" at bounding box center [816, 112] width 1115 height 140
click at [274, 226] on img at bounding box center [272, 229] width 21 height 21
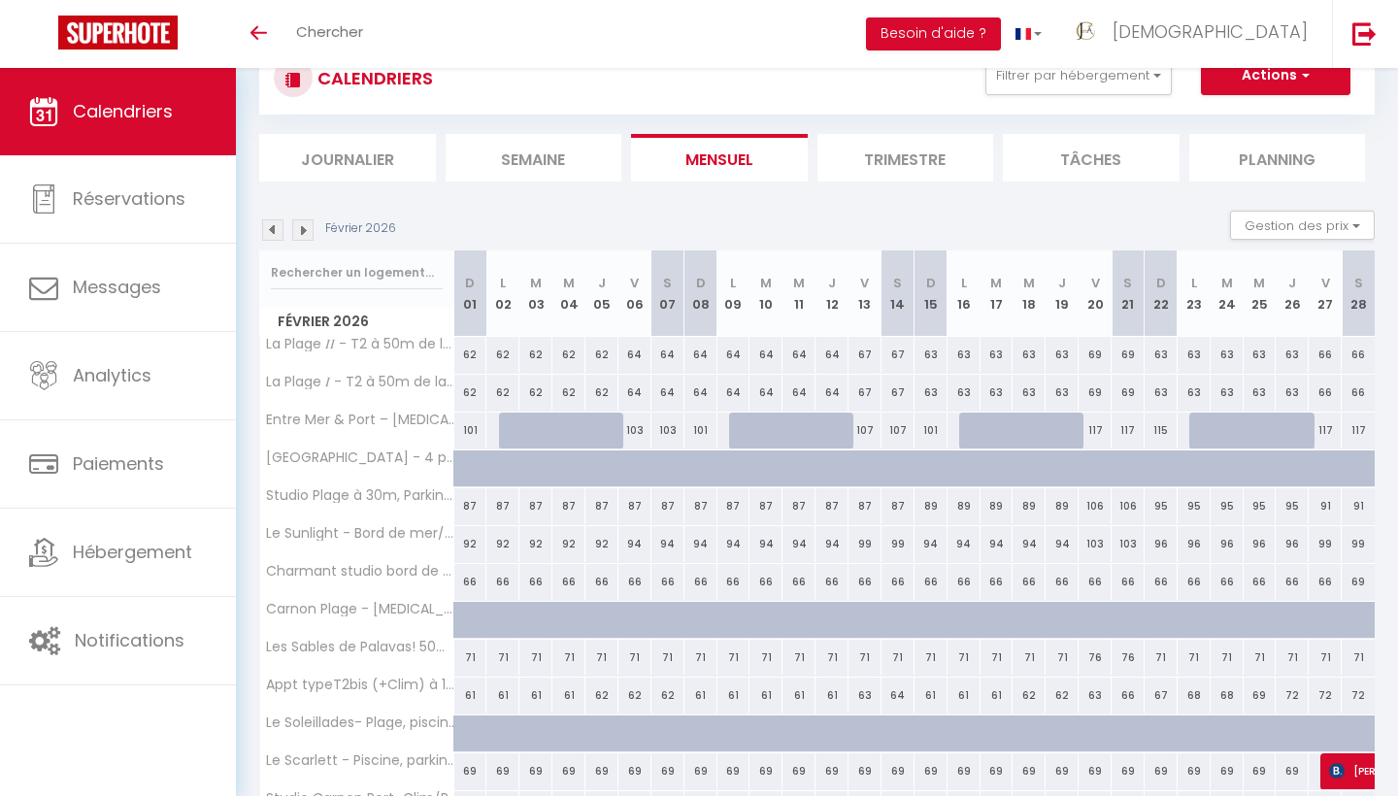
click at [274, 226] on img at bounding box center [272, 229] width 21 height 21
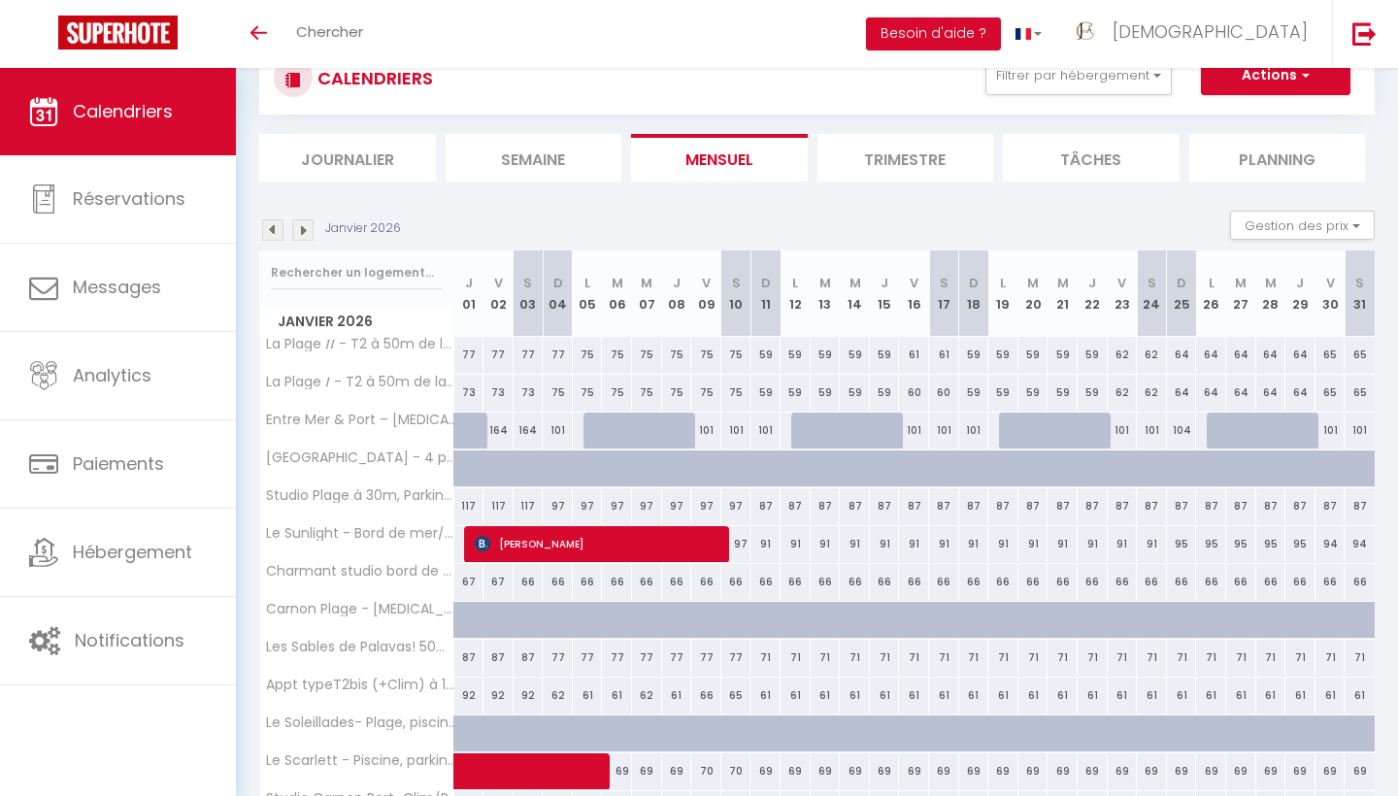
click at [274, 226] on img at bounding box center [272, 229] width 21 height 21
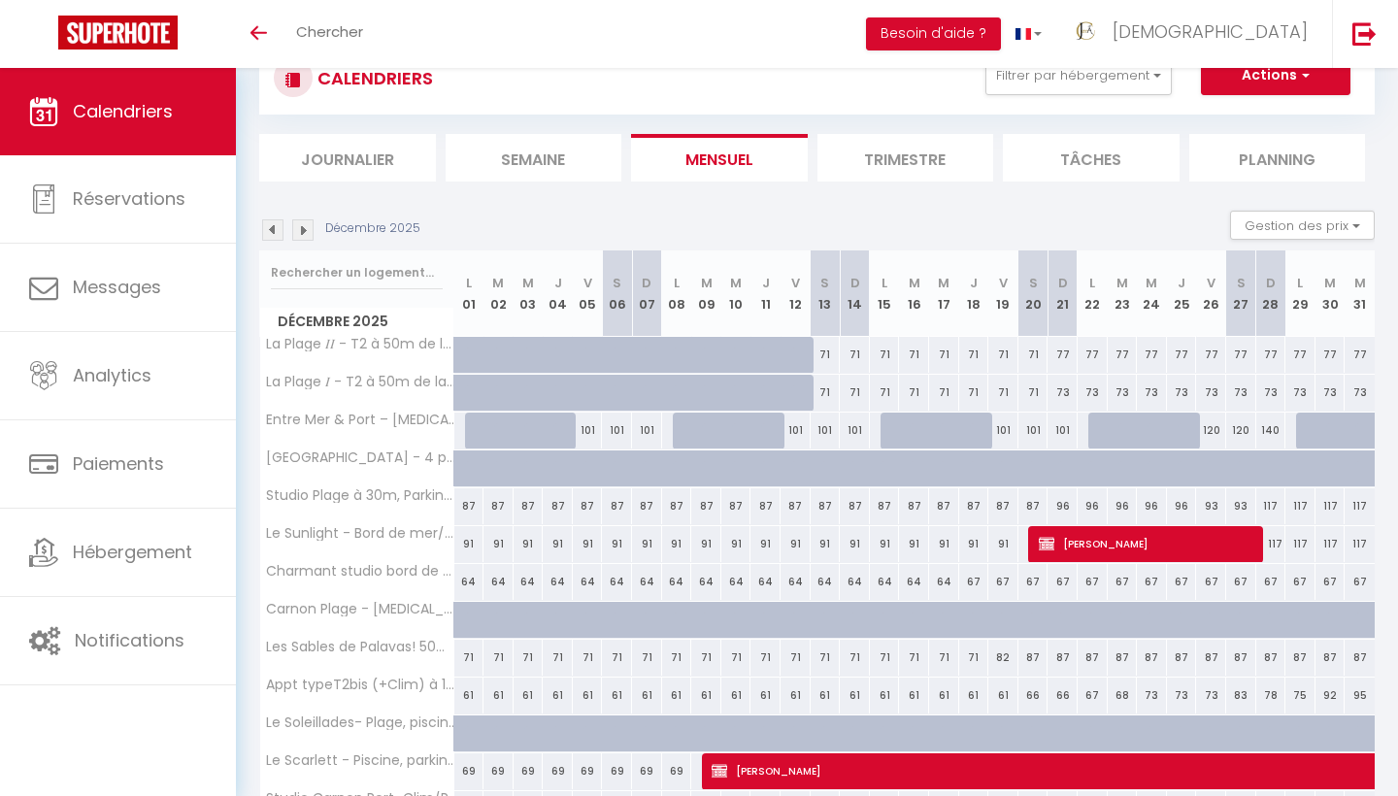
click at [276, 229] on img at bounding box center [272, 229] width 21 height 21
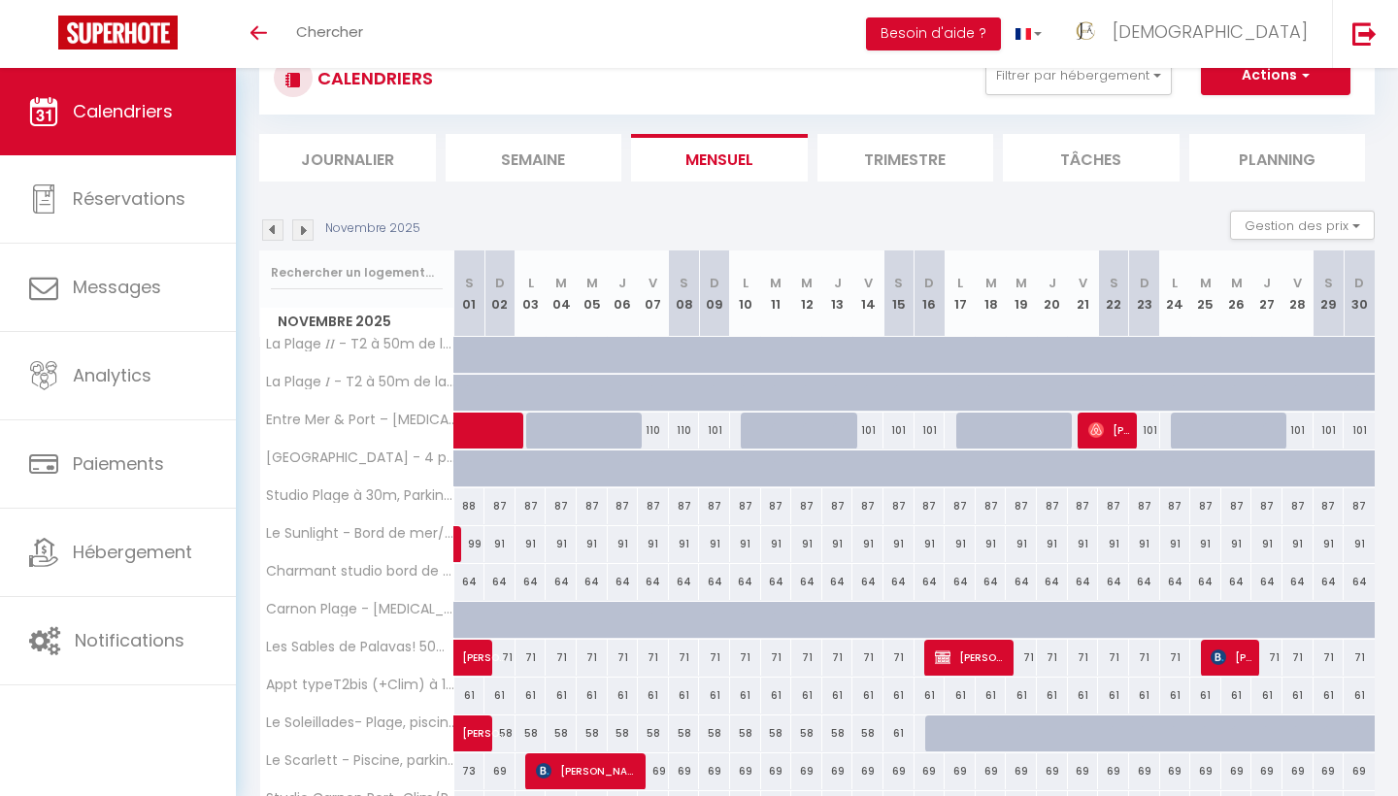
click at [276, 229] on img at bounding box center [272, 229] width 21 height 21
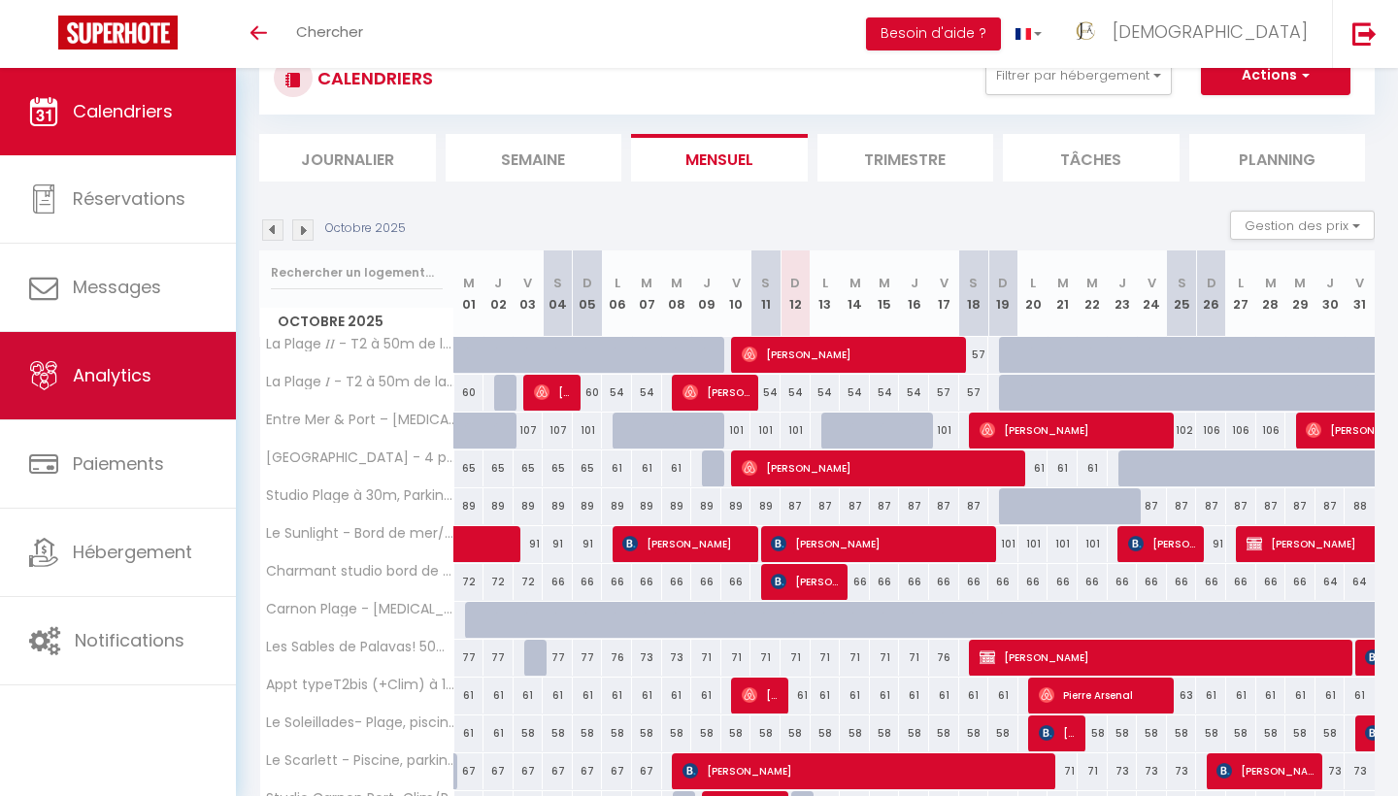
click at [129, 392] on link "Analytics" at bounding box center [118, 375] width 236 height 87
select select "2025"
select select "10"
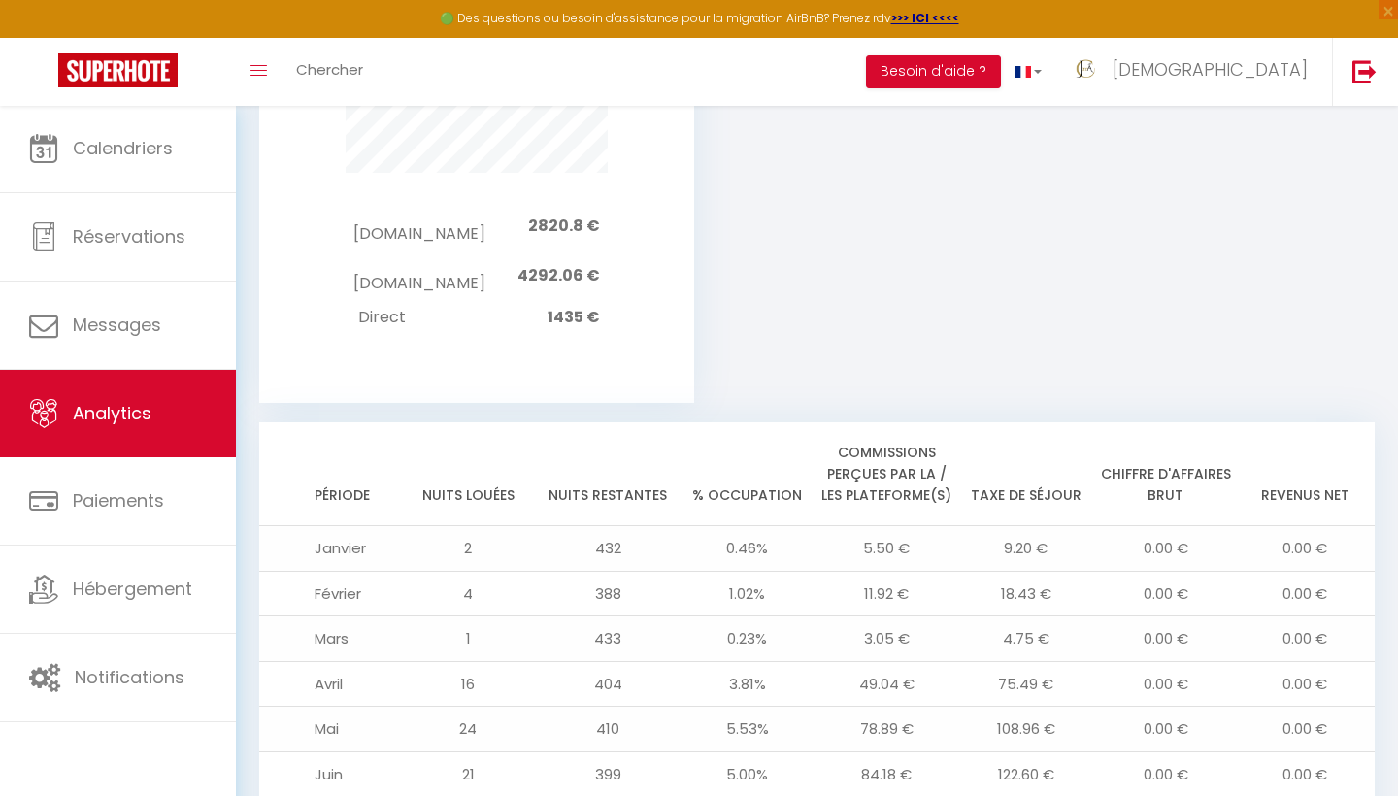
scroll to position [1078, 0]
